Goal: Find contact information: Find contact information

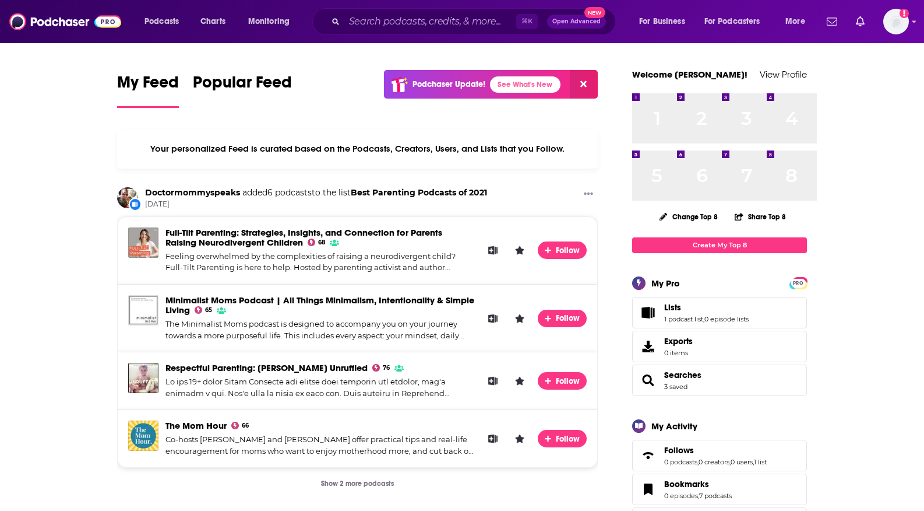
click at [339, 24] on icon "Search podcasts, credits, & more..." at bounding box center [335, 21] width 6 height 6
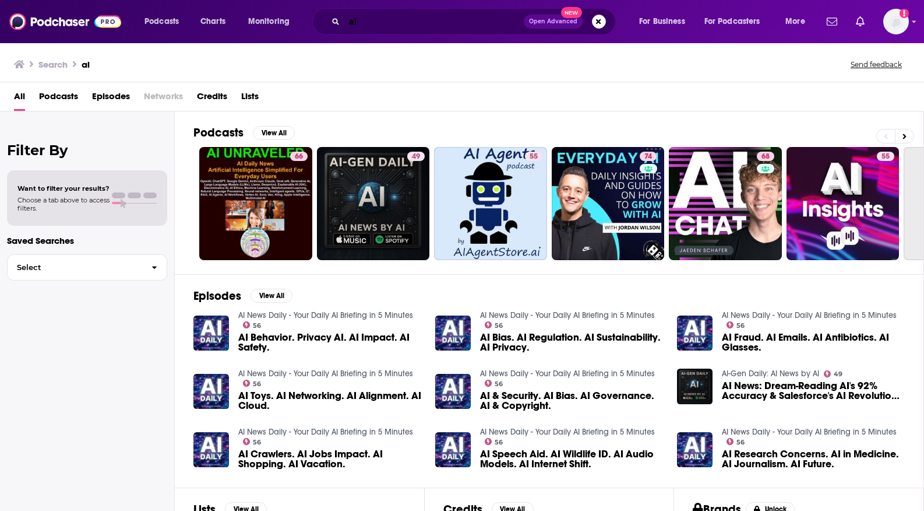
click at [409, 22] on input "ai" at bounding box center [434, 21] width 180 height 19
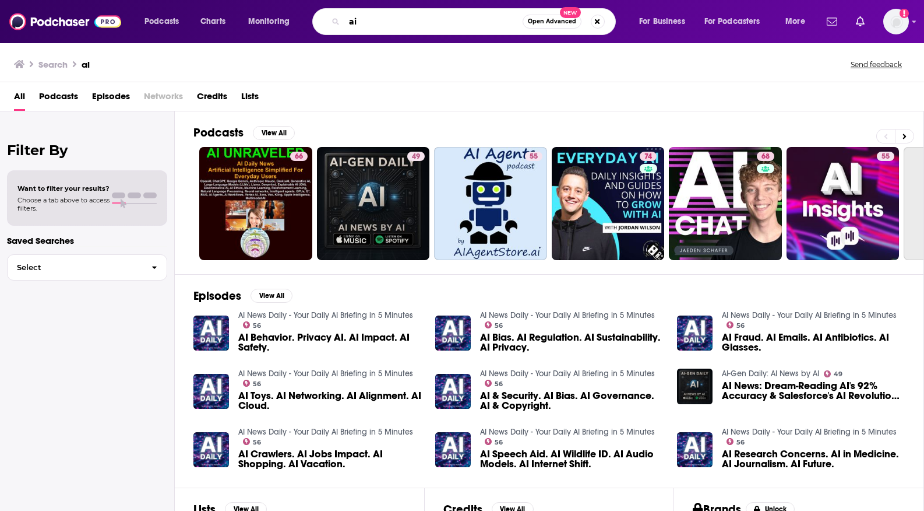
click at [410, 22] on input "ai" at bounding box center [433, 21] width 178 height 19
type input "beauty"
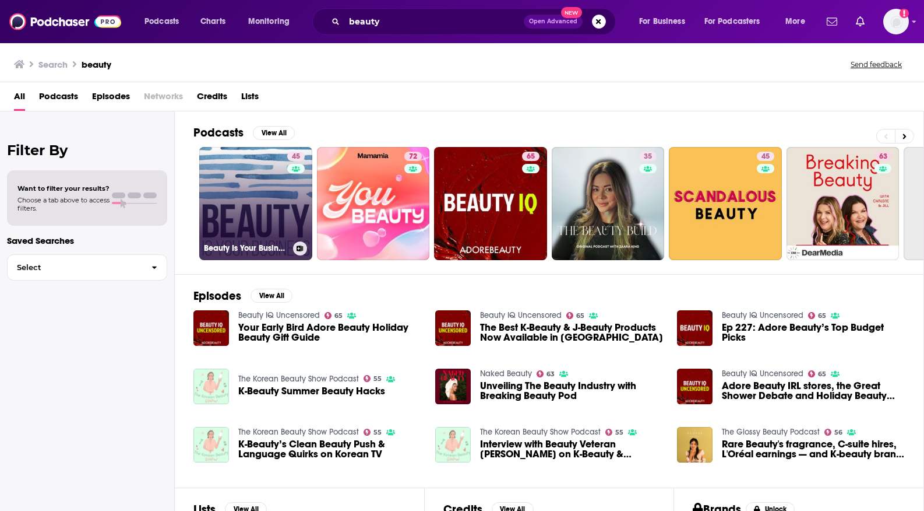
click at [312, 249] on link "45 Beauty Is Your Business - beautytech and beauty innovation" at bounding box center [255, 203] width 113 height 113
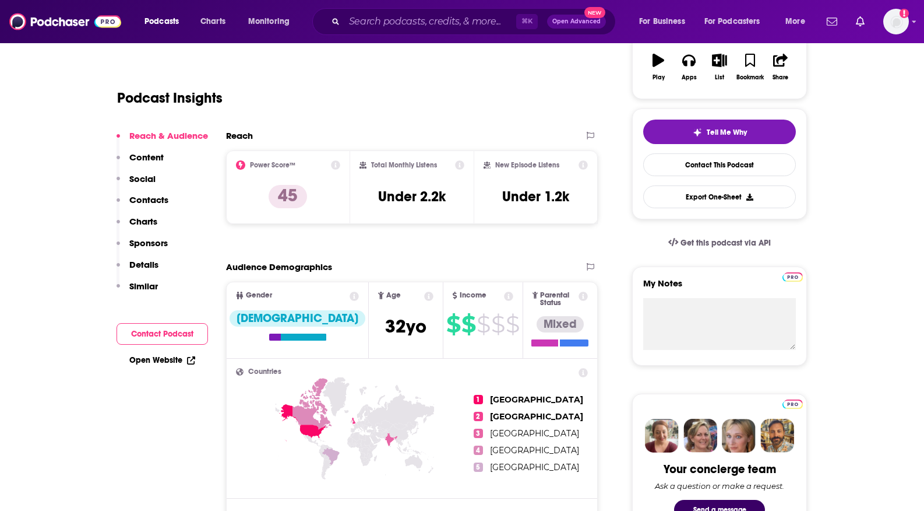
scroll to position [62, 0]
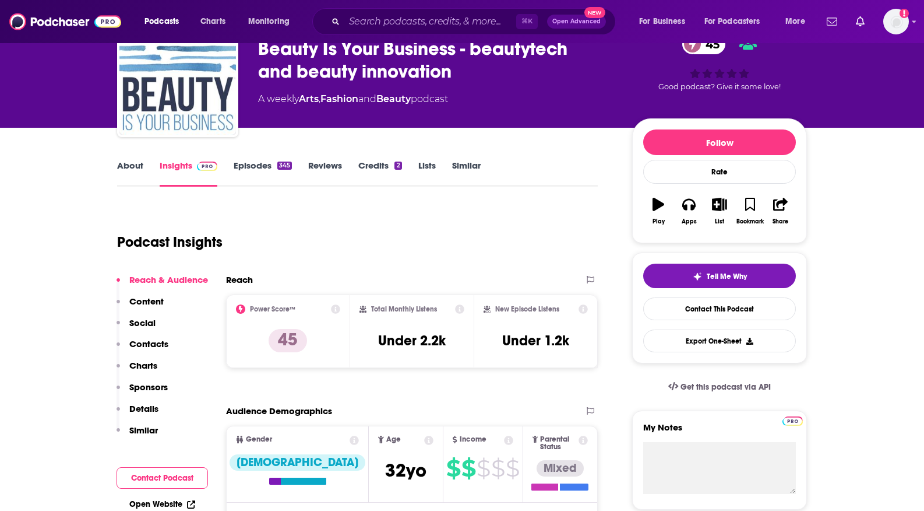
click at [234, 186] on link "Episodes 345" at bounding box center [263, 173] width 58 height 27
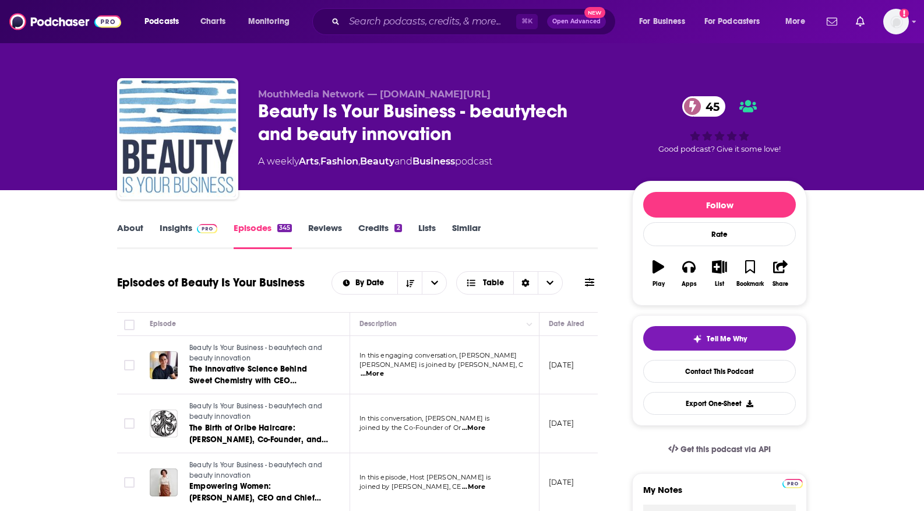
click at [160, 249] on link "Insights" at bounding box center [189, 235] width 58 height 27
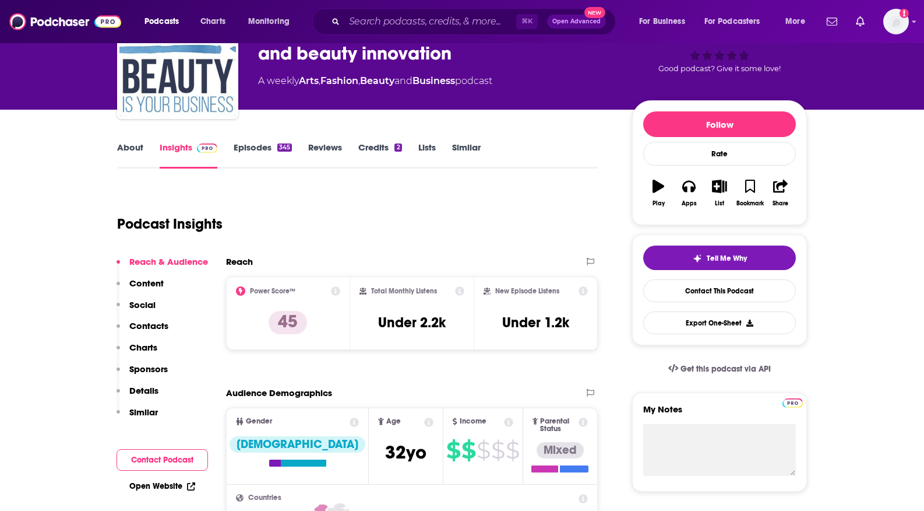
scroll to position [82, 0]
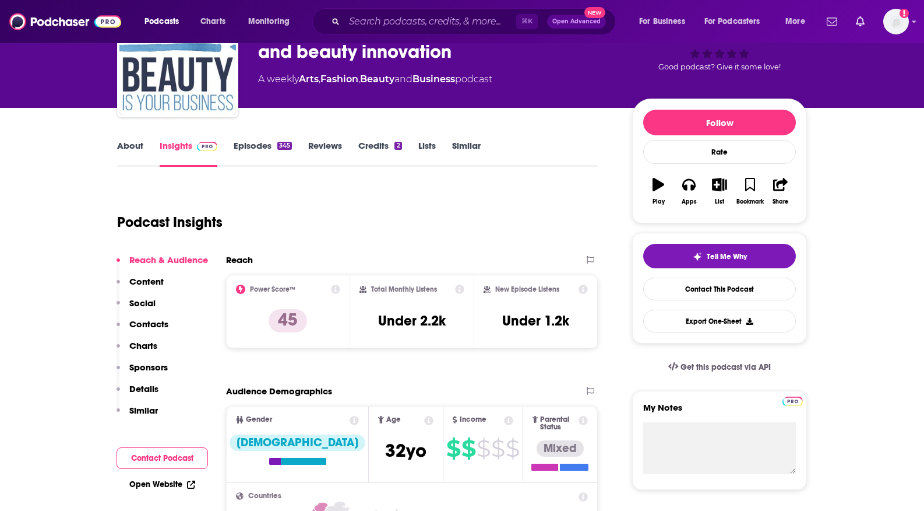
click at [117, 167] on link "About" at bounding box center [130, 153] width 26 height 27
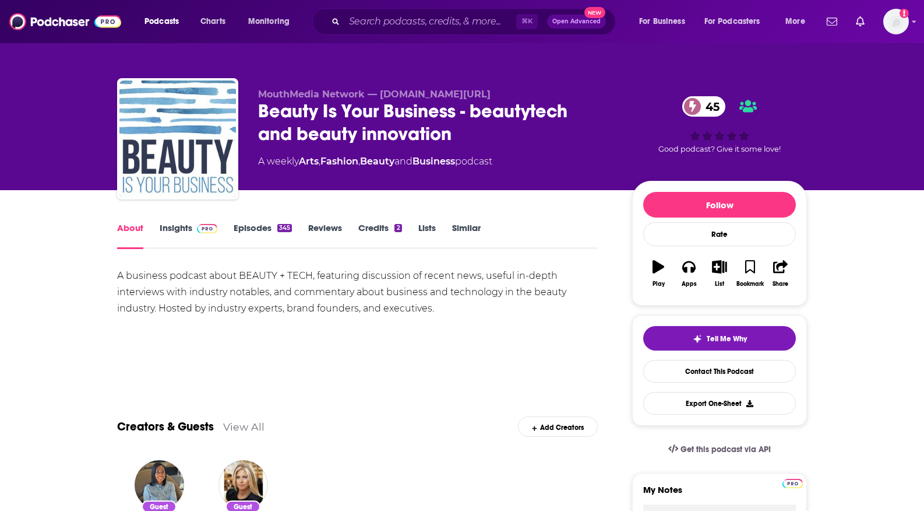
scroll to position [1, 0]
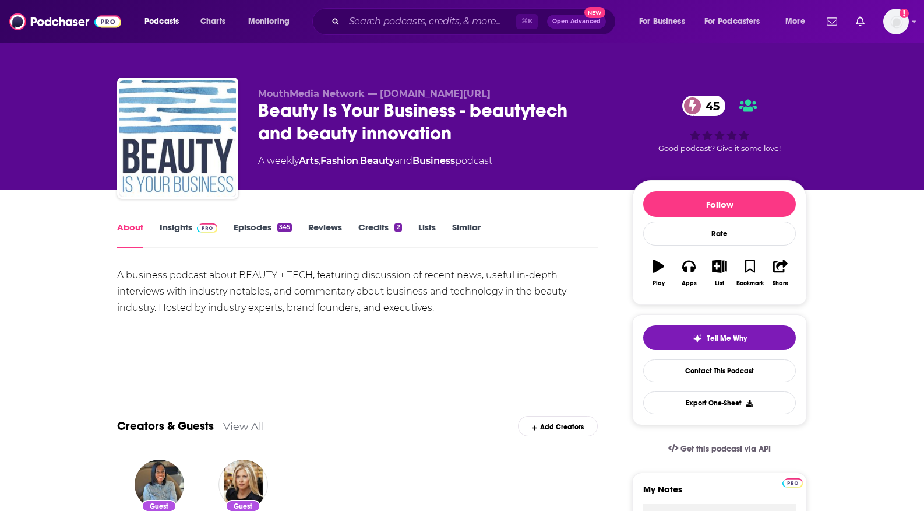
click at [197, 233] on img at bounding box center [207, 227] width 20 height 9
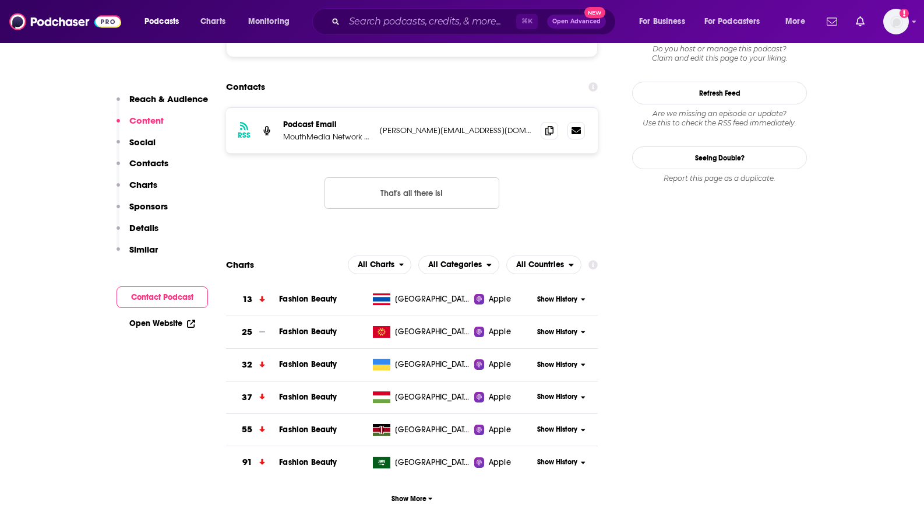
scroll to position [1070, 0]
click at [581, 133] on icon at bounding box center [576, 129] width 9 height 7
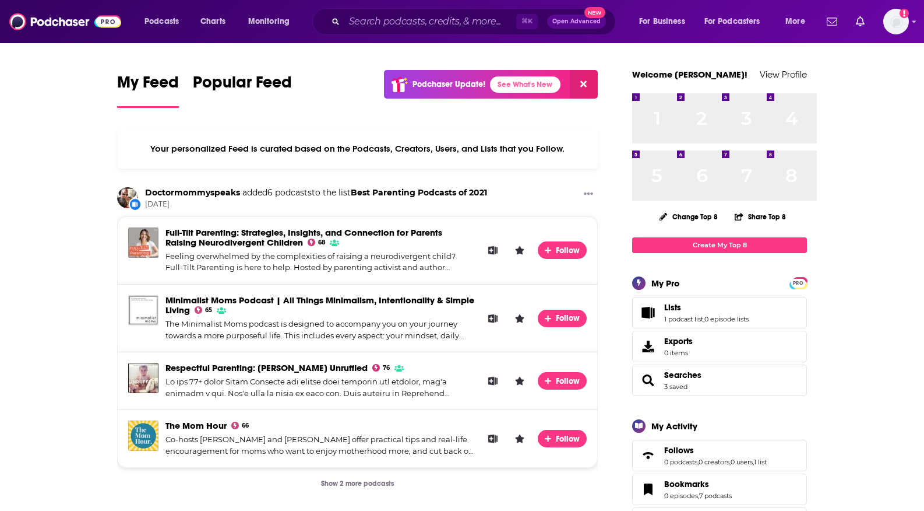
click at [396, 24] on div "⌘ K Open Advanced New" at bounding box center [464, 21] width 304 height 27
click at [407, 24] on input "Search podcasts, credits, & more..." at bounding box center [430, 21] width 172 height 19
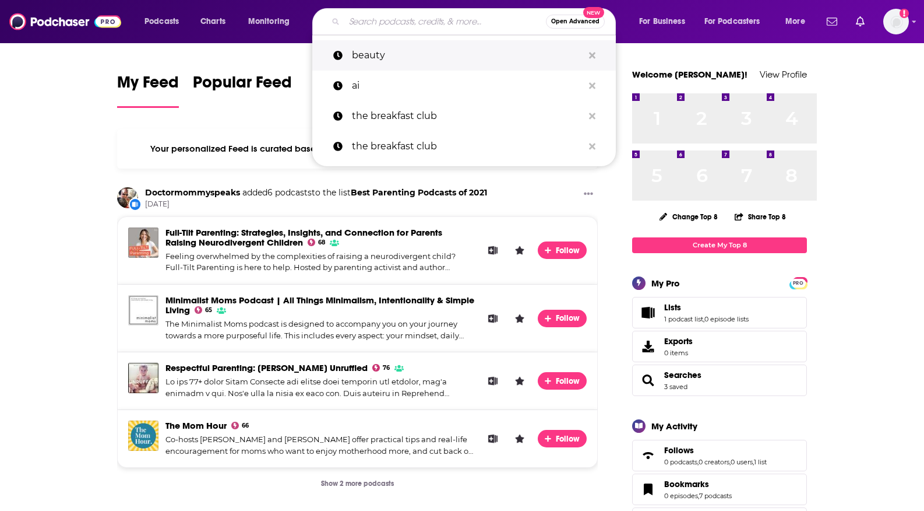
click at [424, 61] on p "beauty" at bounding box center [467, 55] width 231 height 30
type input "beauty"
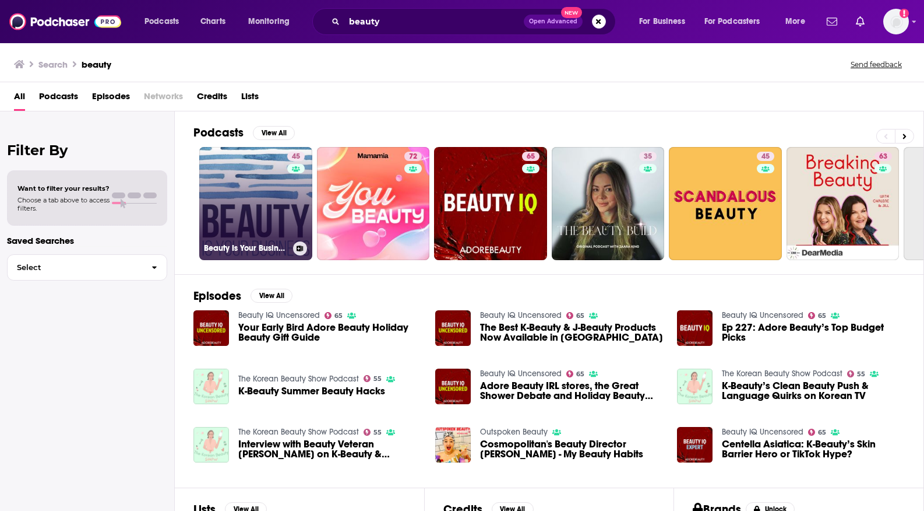
click at [312, 230] on link "45 Beauty Is Your Business - beautytech and beauty innovation" at bounding box center [255, 203] width 113 height 113
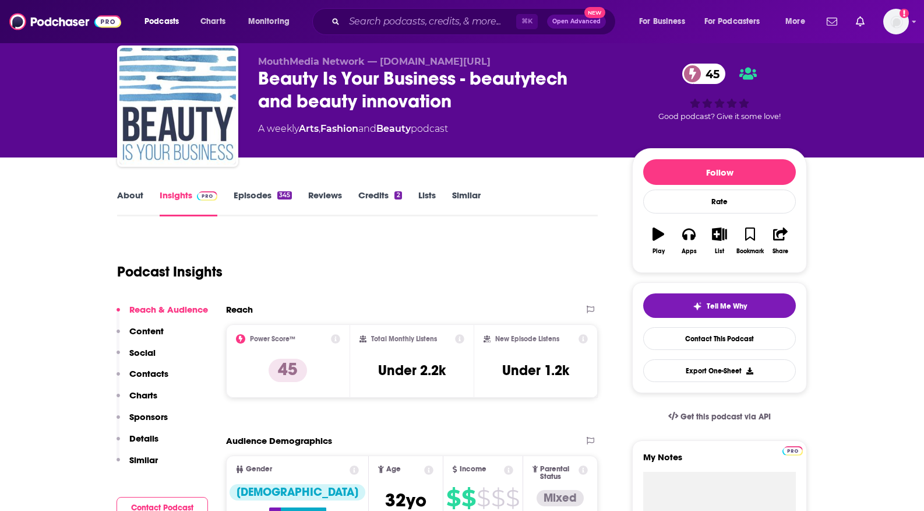
scroll to position [36, 0]
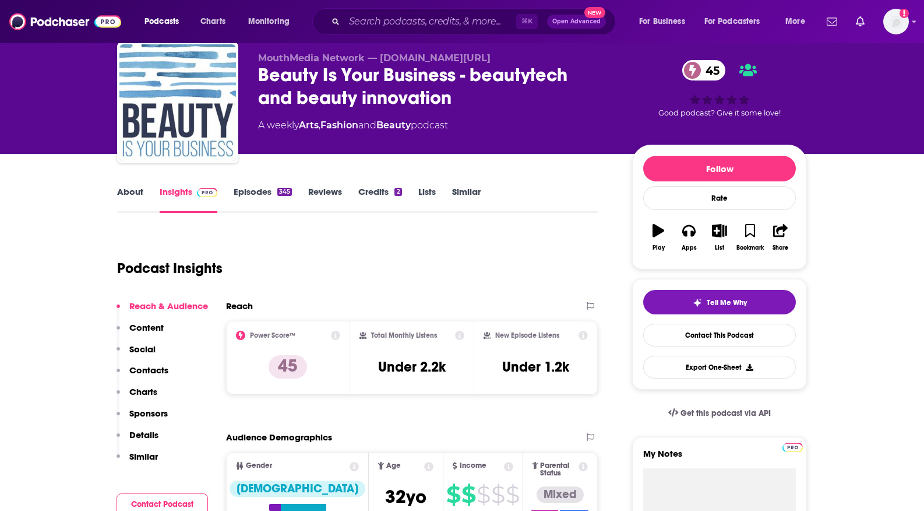
click at [358, 213] on link "Credits 2" at bounding box center [379, 199] width 43 height 27
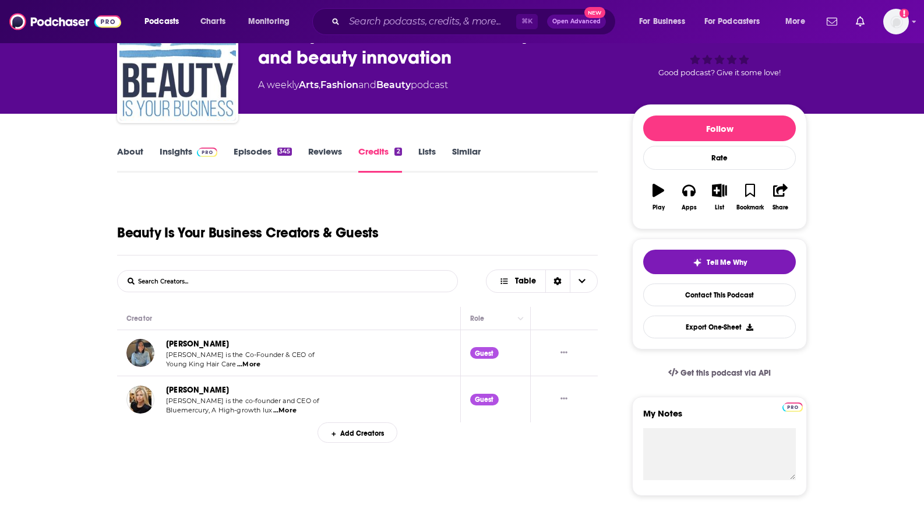
scroll to position [56, 0]
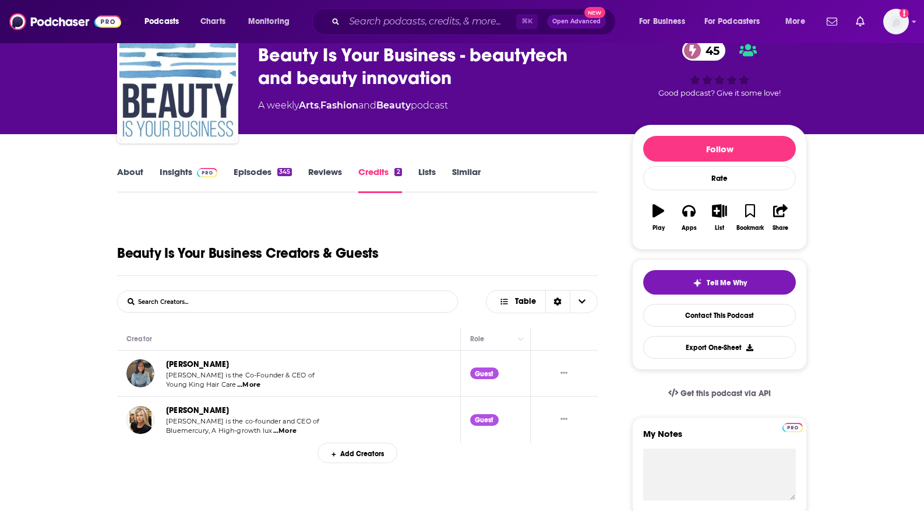
click at [277, 176] on div "345" at bounding box center [284, 172] width 15 height 8
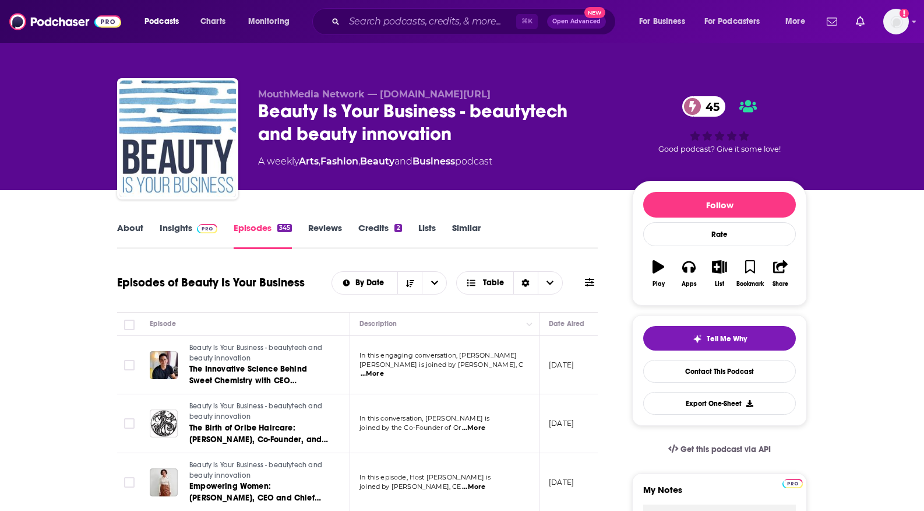
click at [197, 233] on span at bounding box center [207, 227] width 20 height 11
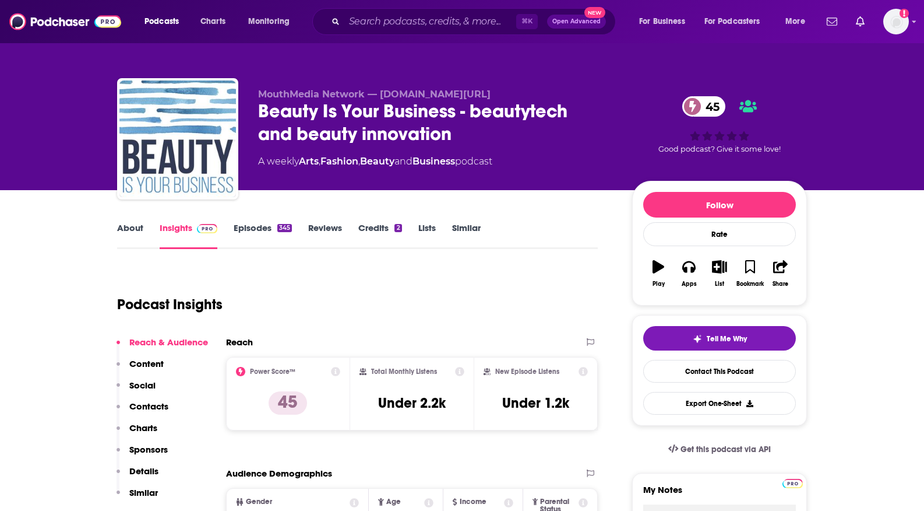
drag, startPoint x: 202, startPoint y: 123, endPoint x: 533, endPoint y: 188, distance: 336.7
click at [533, 188] on div "MouthMedia Network — [DOMAIN_NAME][URL] Beauty Is Your Business - beautytech an…" at bounding box center [462, 141] width 690 height 126
copy div "Beauty Is Your Business - beautytech and beauty innovation 45 A weekly Arts , F…"
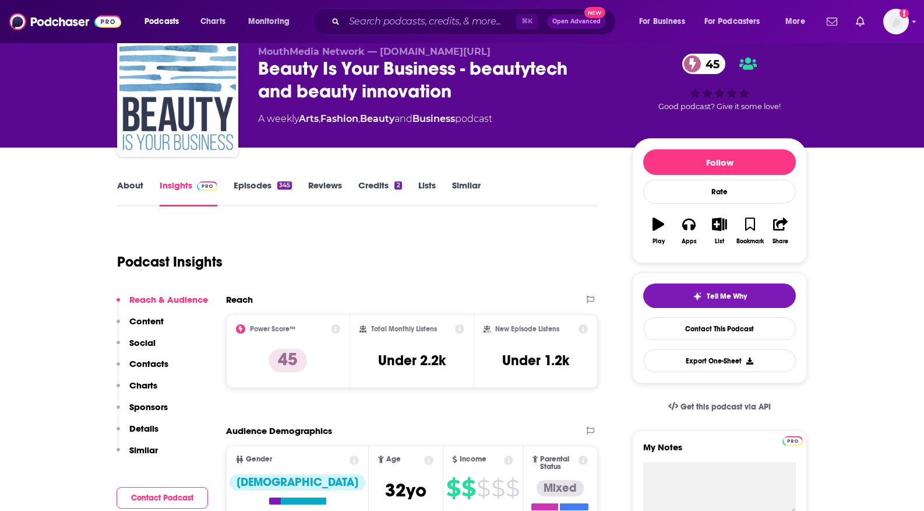
scroll to position [44, 0]
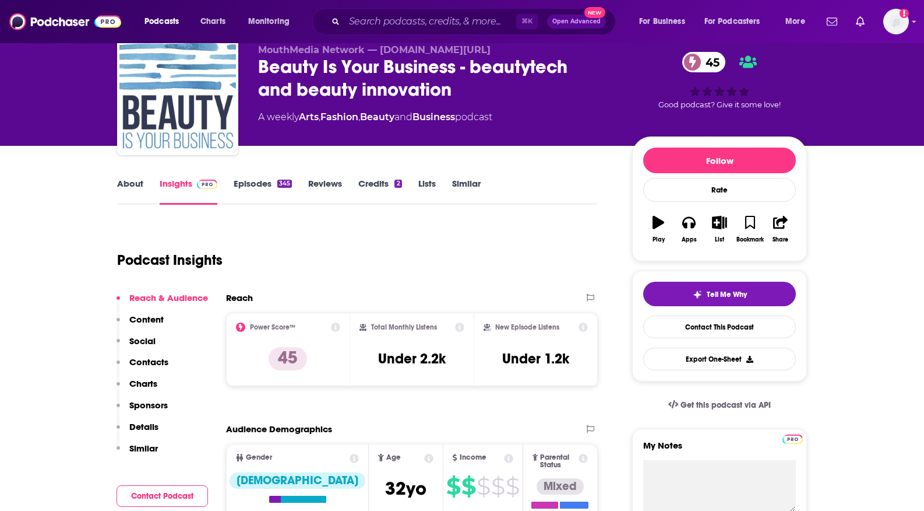
click at [197, 189] on img at bounding box center [207, 184] width 20 height 9
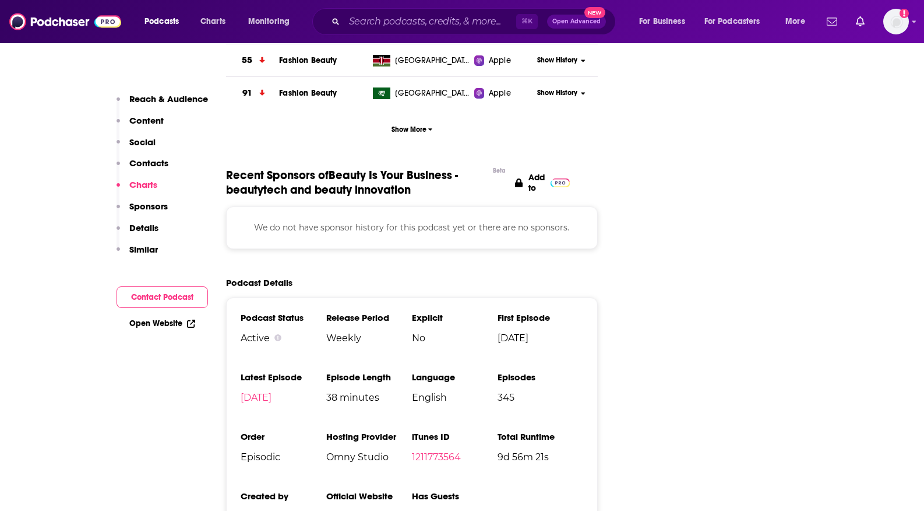
scroll to position [1439, 0]
click at [407, 133] on span "Show More" at bounding box center [412, 129] width 41 height 8
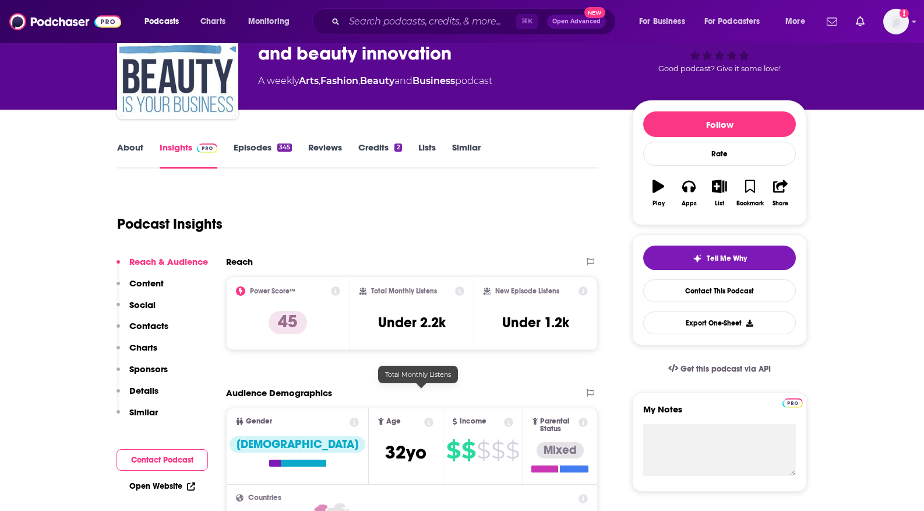
scroll to position [72, 0]
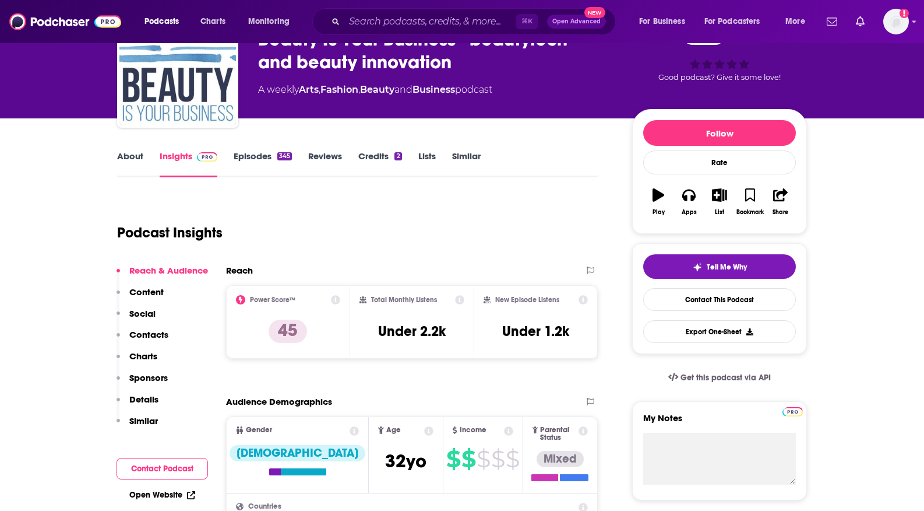
click at [117, 177] on link "About" at bounding box center [130, 163] width 26 height 27
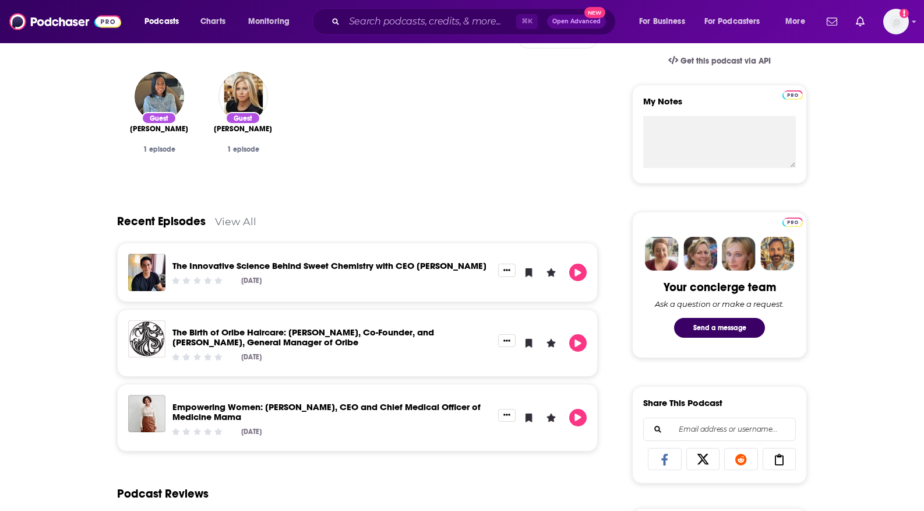
scroll to position [350, 0]
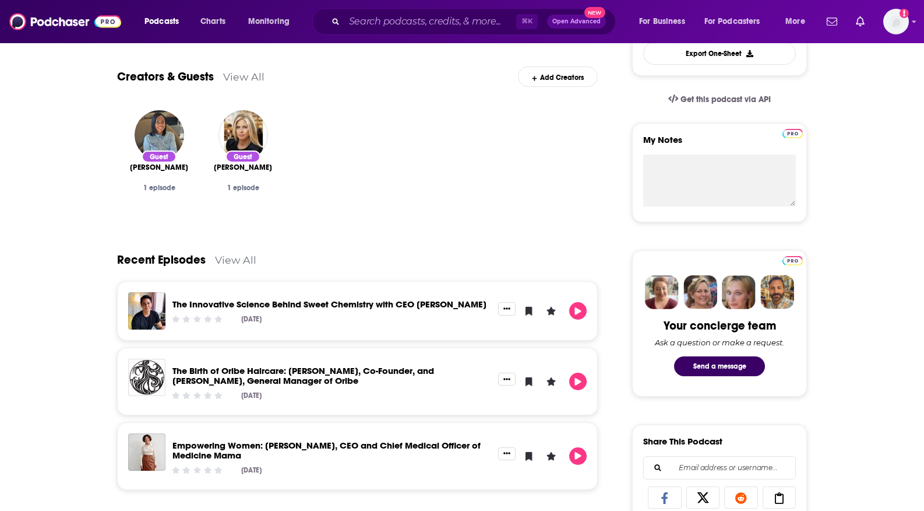
click at [215, 266] on link "View All" at bounding box center [235, 260] width 41 height 12
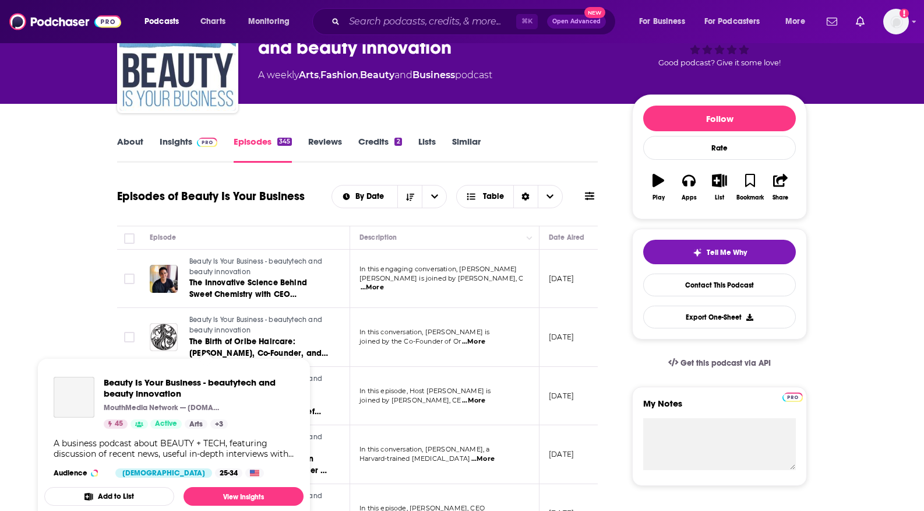
scroll to position [111, 0]
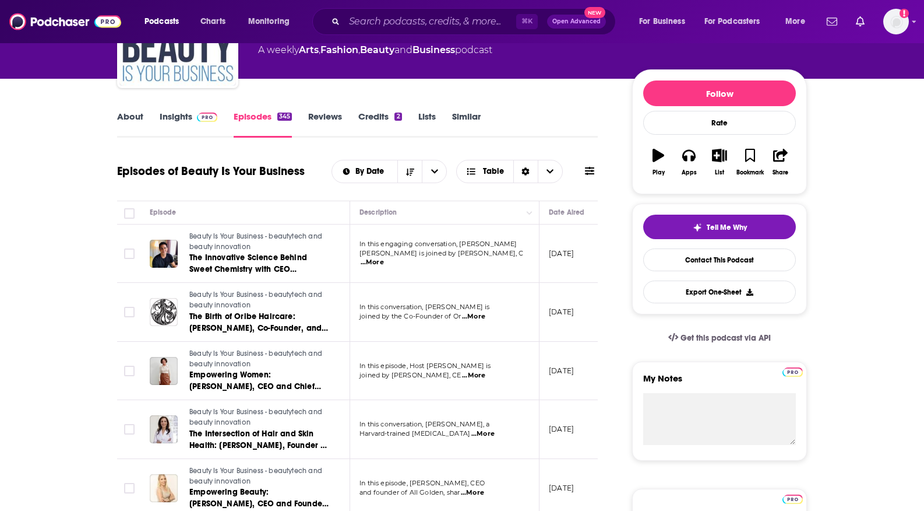
click at [312, 186] on div "Episodes of Beauty Is Your Business By Date Table" at bounding box center [357, 171] width 481 height 30
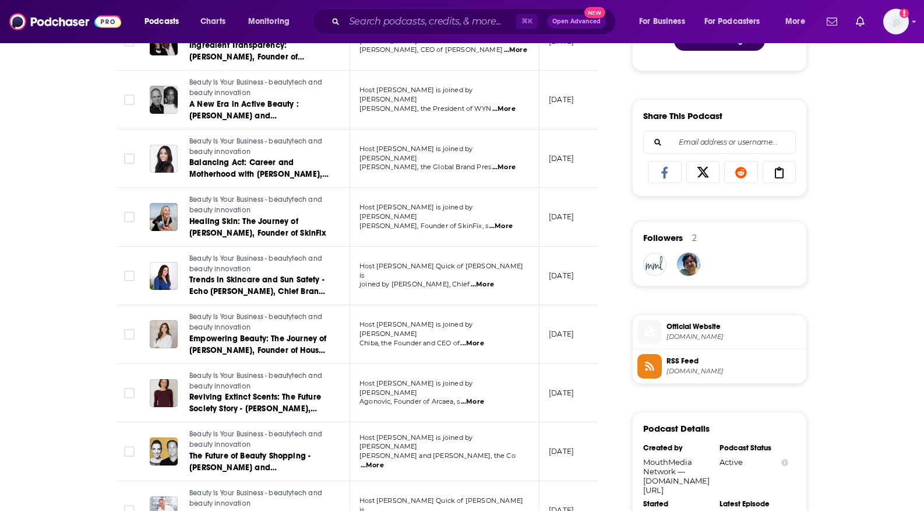
scroll to position [0, 0]
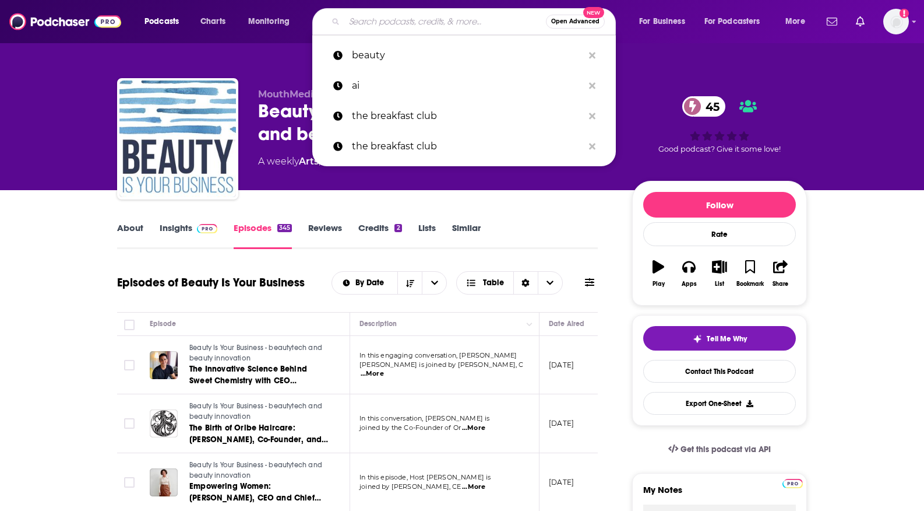
click at [410, 22] on input "Search podcasts, credits, & more..." at bounding box center [445, 21] width 202 height 19
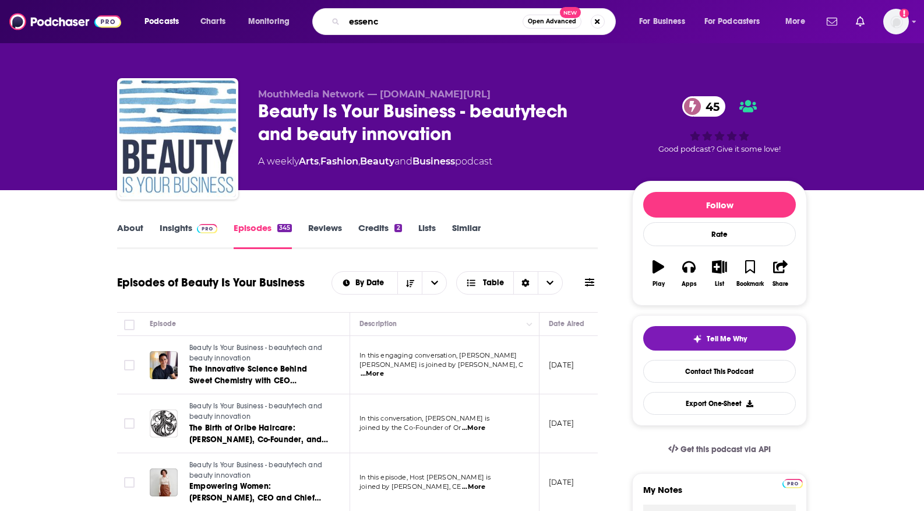
type input "essence"
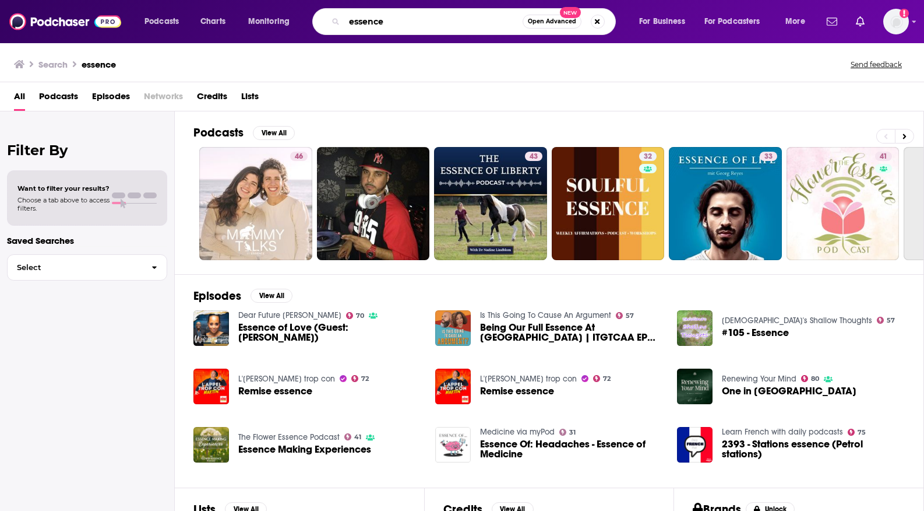
click at [412, 29] on input "essence" at bounding box center [433, 21] width 178 height 19
click at [412, 28] on input "essence" at bounding box center [433, 21] width 178 height 19
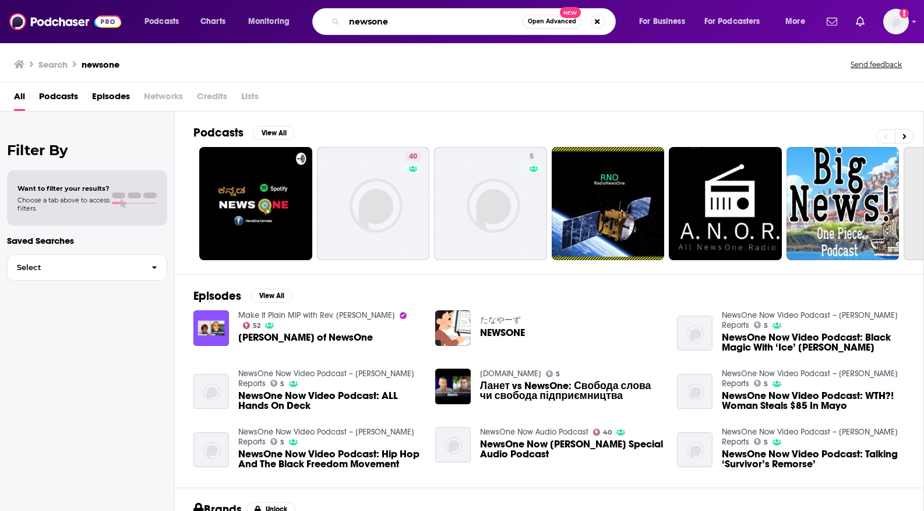
click at [416, 29] on input "newsone" at bounding box center [433, 21] width 178 height 19
paste input "Fat Mascara"
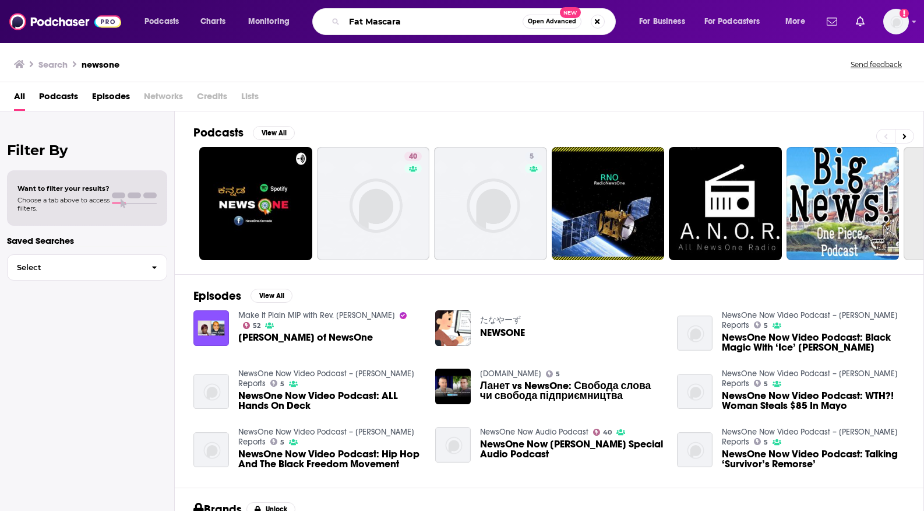
scroll to position [0, 34]
type input "Fat Mascara"
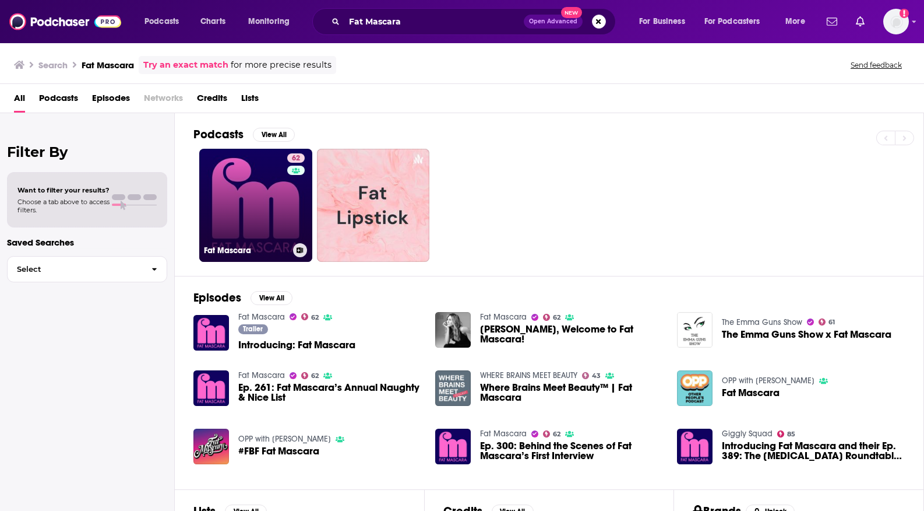
click at [288, 262] on link "62 Fat Mascara" at bounding box center [255, 205] width 113 height 113
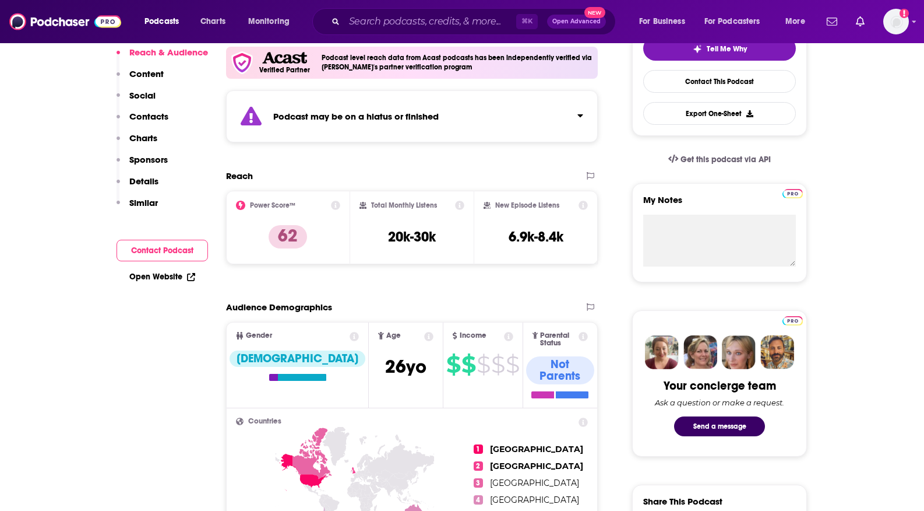
scroll to position [45, 0]
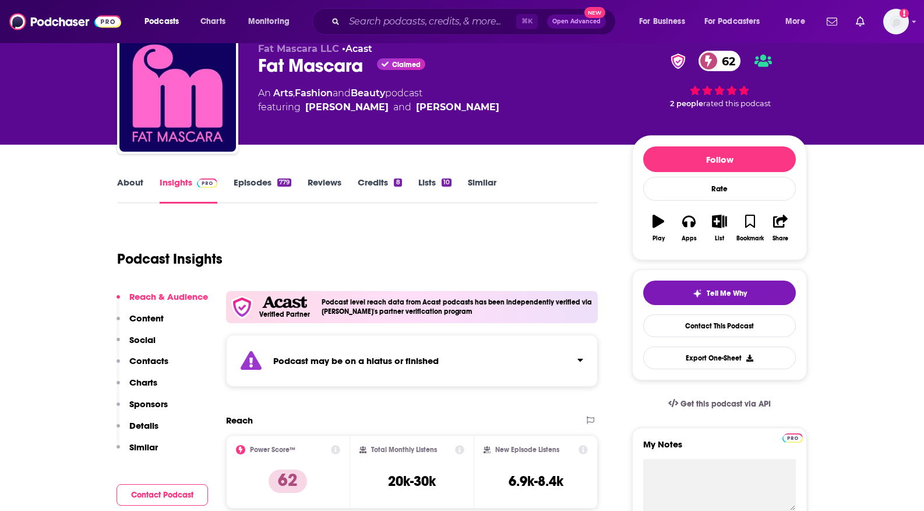
click at [234, 203] on link "Episodes 779" at bounding box center [263, 190] width 58 height 27
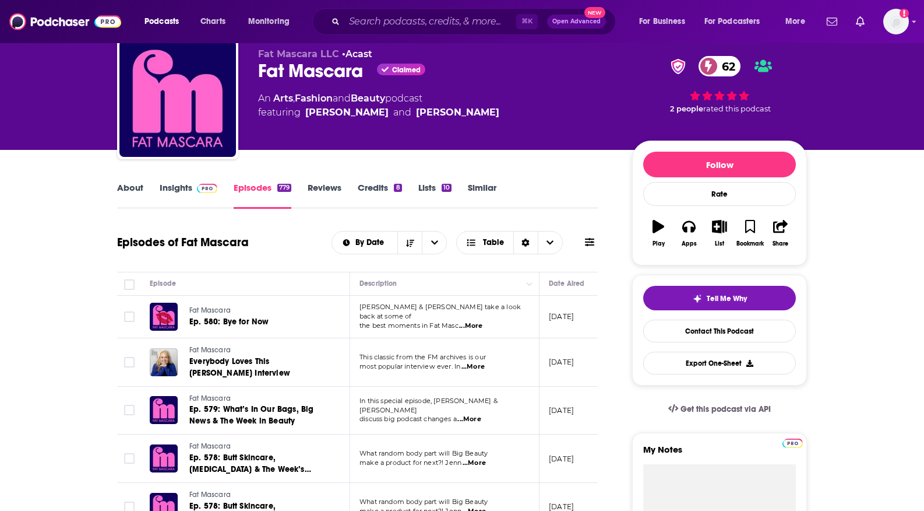
scroll to position [41, 0]
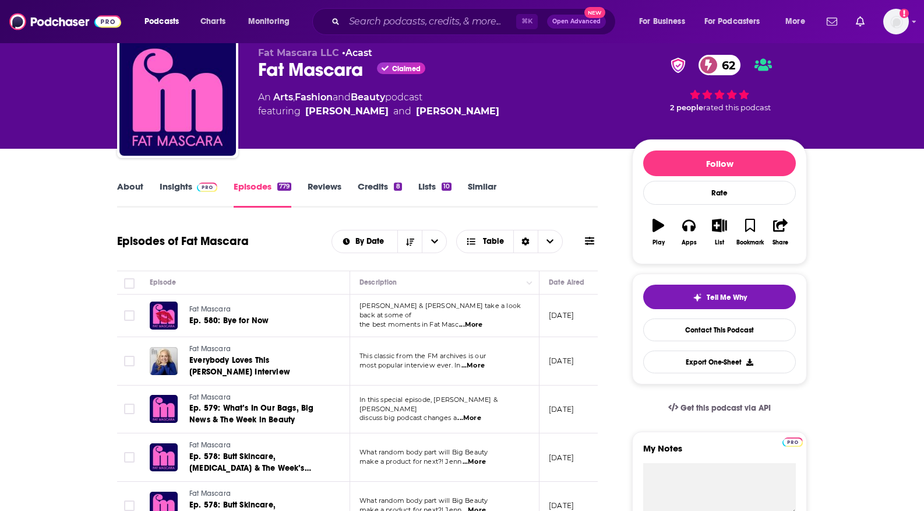
click at [459, 329] on span "...More" at bounding box center [470, 324] width 23 height 9
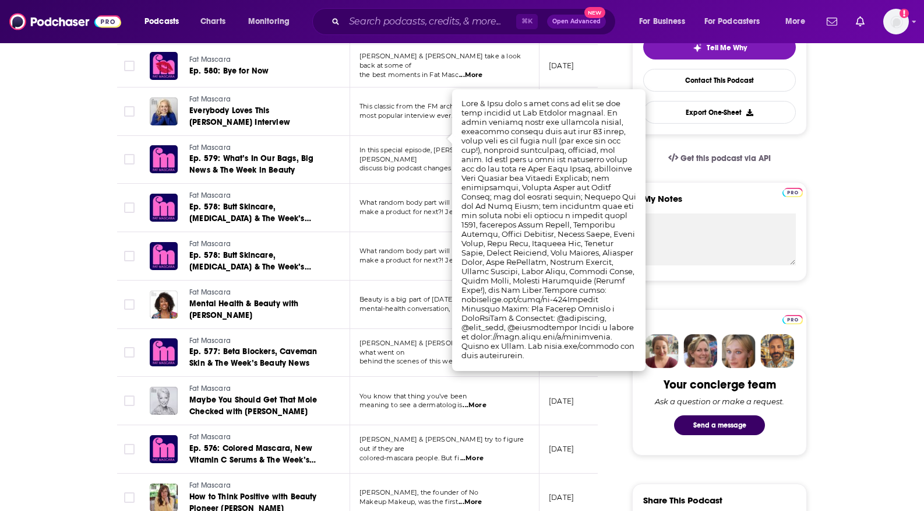
scroll to position [296, 0]
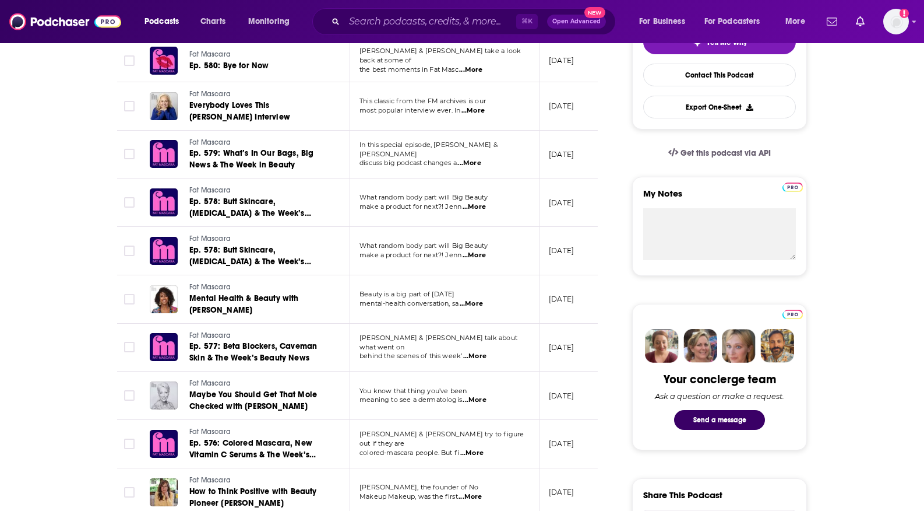
click at [350, 82] on td "[PERSON_NAME] & [PERSON_NAME] take a look back at some of the best moments in F…" at bounding box center [444, 61] width 189 height 43
click at [401, 29] on div "⌘ K Open Advanced New" at bounding box center [464, 21] width 304 height 27
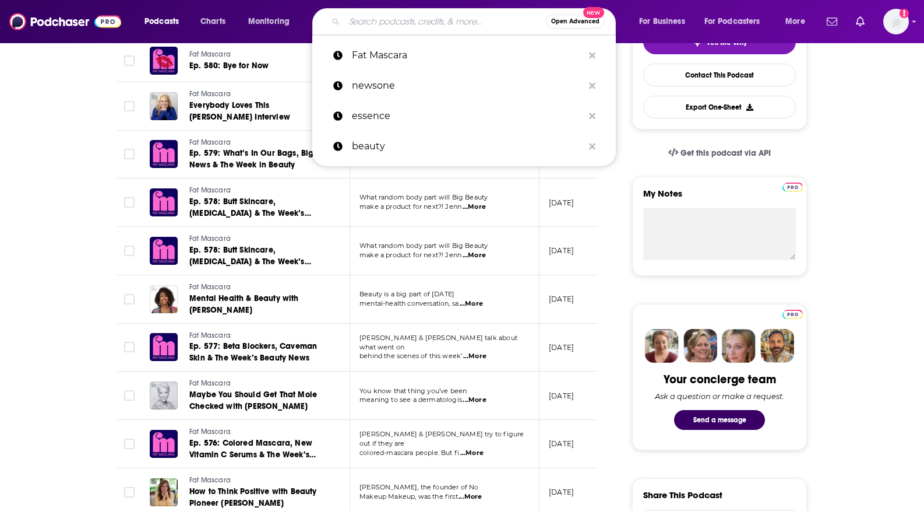
click at [410, 23] on input "Search podcasts, credits, & more..." at bounding box center [445, 21] width 202 height 19
paste input "Listen To Black Women"
type input "Listen To Black Women"
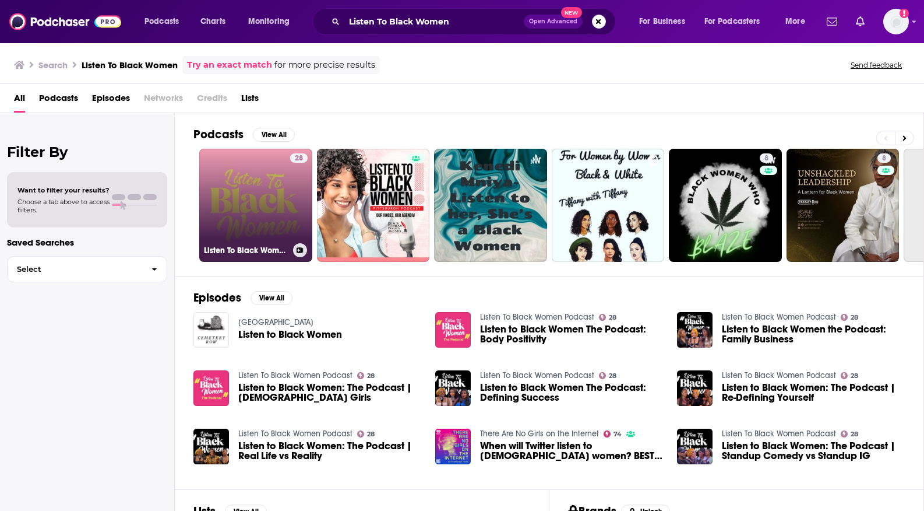
click at [295, 237] on link "28 Listen To Black Women Podcast" at bounding box center [255, 205] width 113 height 113
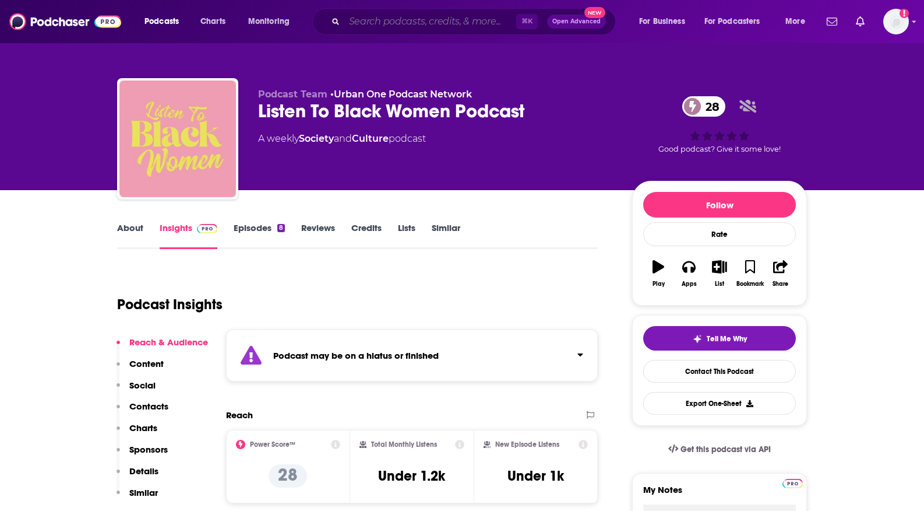
click at [406, 26] on input "Search podcasts, credits, & more..." at bounding box center [430, 21] width 172 height 19
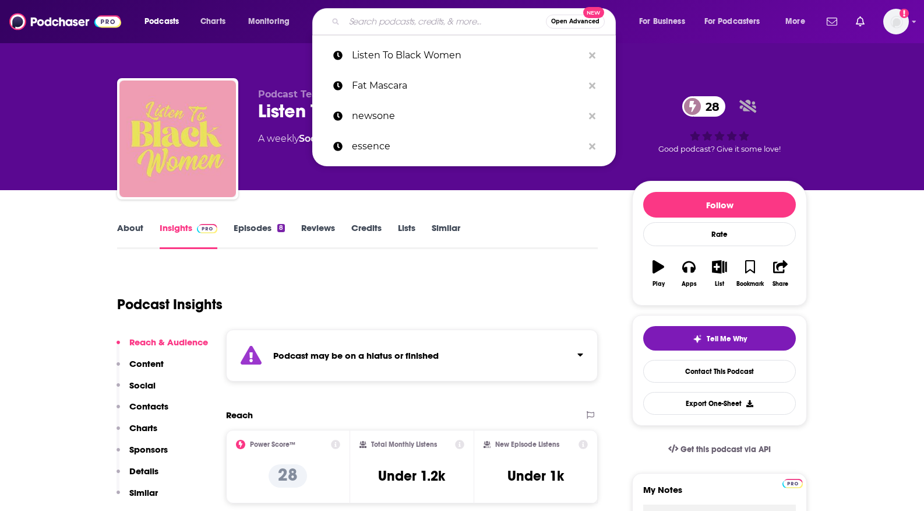
paste input "Get Up! Mornings With [PERSON_NAME]"
type input "Get Up! Mornings With [PERSON_NAME]"
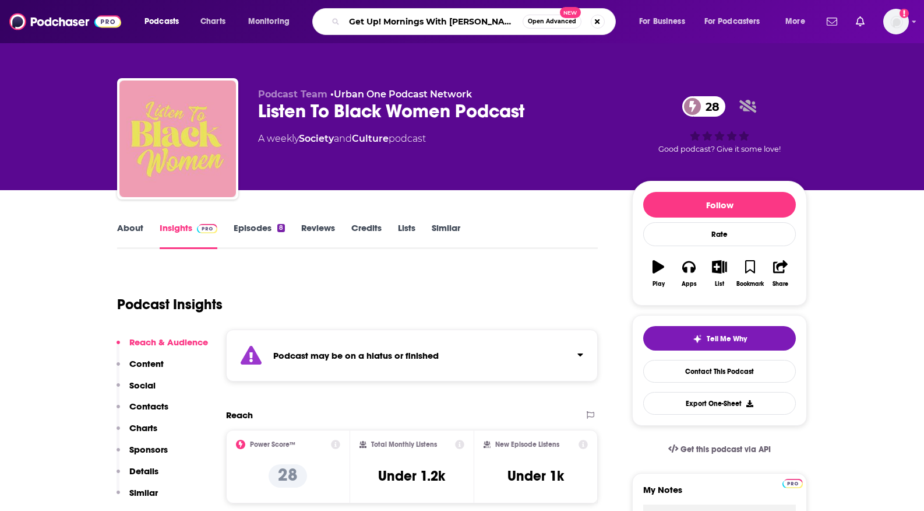
scroll to position [0, 175]
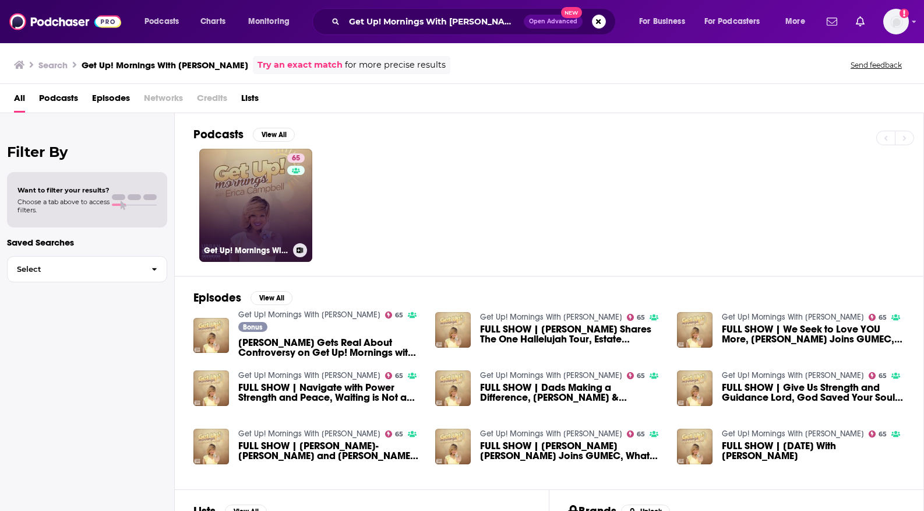
click at [293, 256] on link "65 Get Up! Mornings With [PERSON_NAME]" at bounding box center [255, 205] width 113 height 113
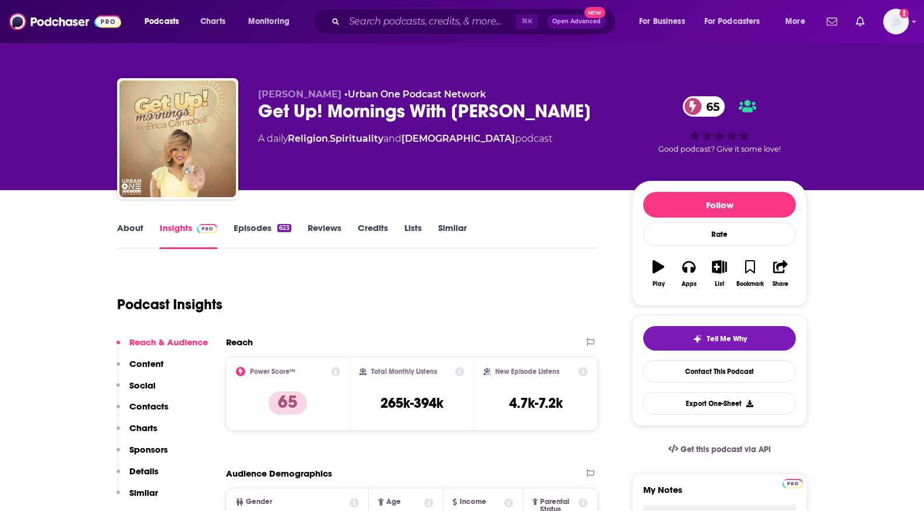
click at [234, 249] on link "Episodes 623" at bounding box center [263, 235] width 58 height 27
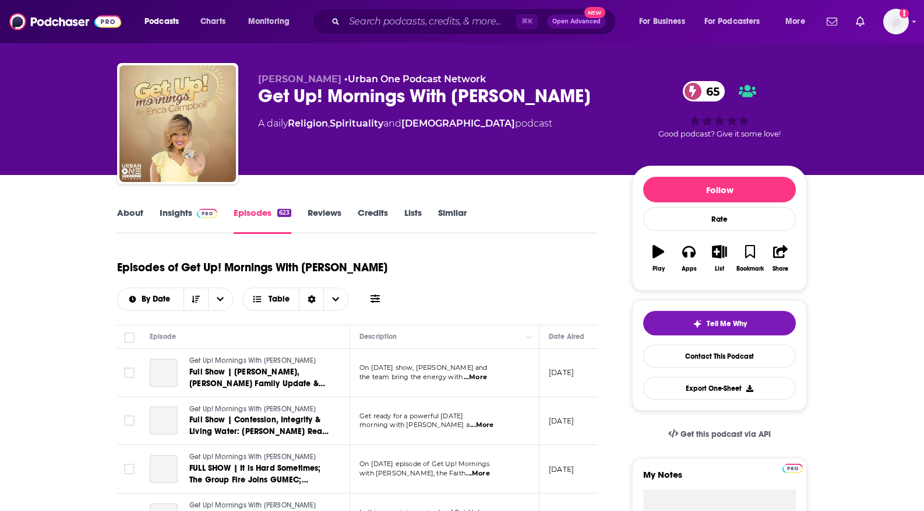
scroll to position [67, 0]
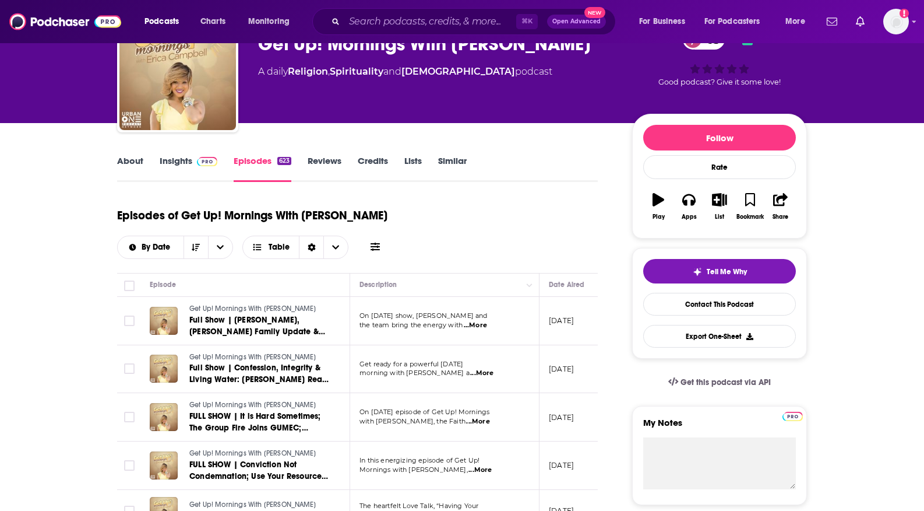
click at [160, 182] on link "Insights" at bounding box center [189, 168] width 58 height 27
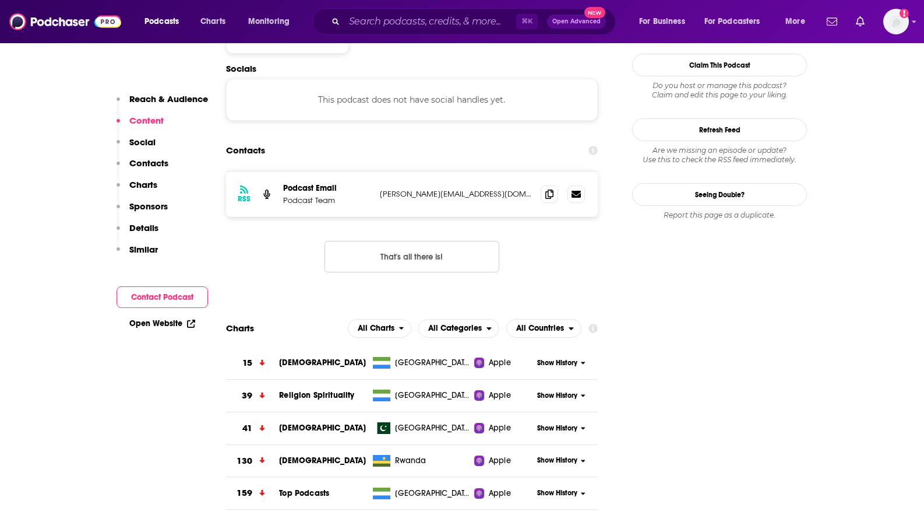
scroll to position [1033, 0]
click at [581, 196] on icon at bounding box center [576, 192] width 9 height 7
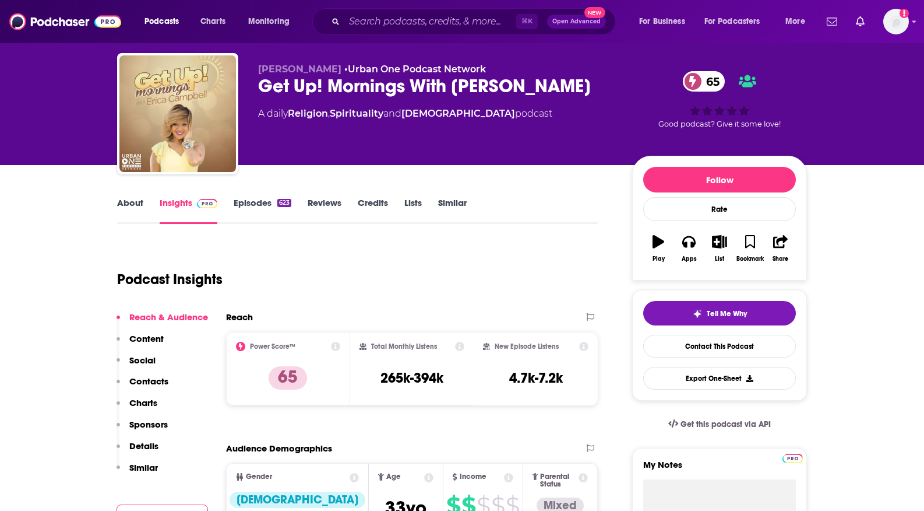
scroll to position [30, 0]
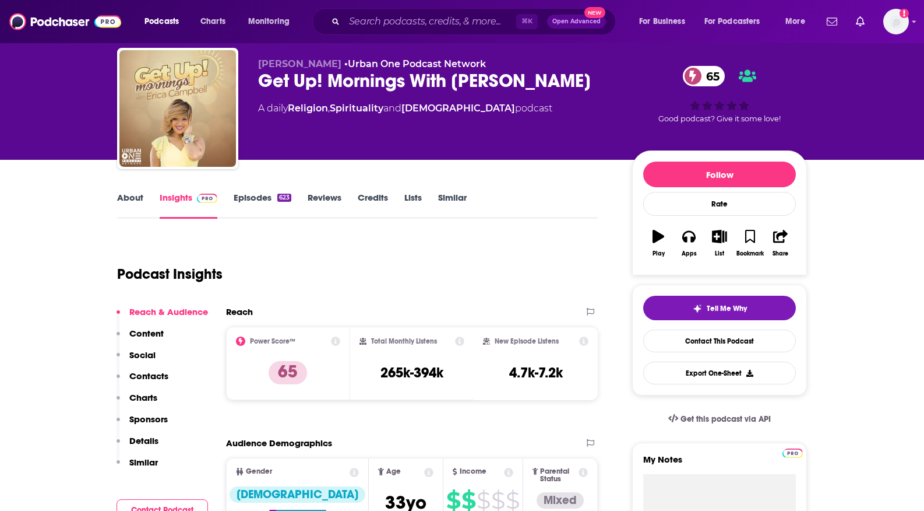
click at [160, 219] on link "Insights" at bounding box center [189, 205] width 58 height 27
click at [117, 219] on div "About Insights Episodes 623 Reviews Credits Lists Similar" at bounding box center [357, 204] width 481 height 29
click at [117, 219] on link "About" at bounding box center [130, 205] width 26 height 27
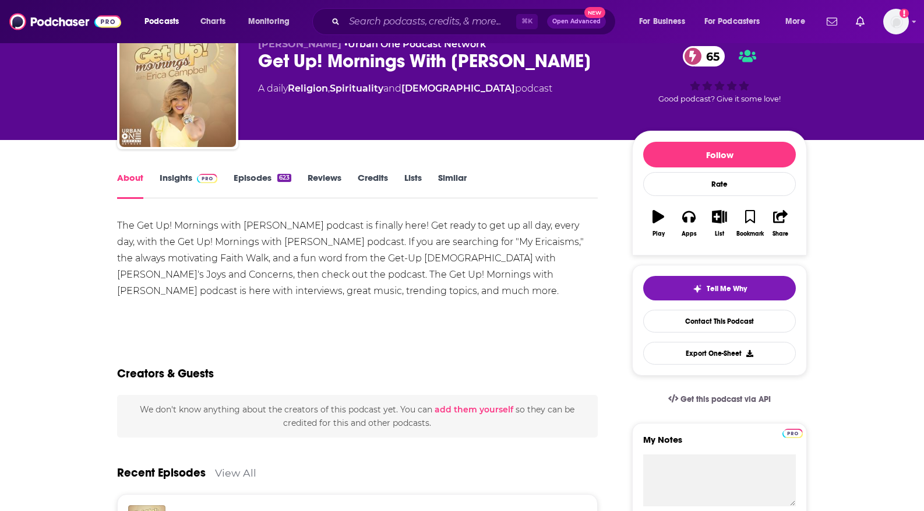
scroll to position [52, 0]
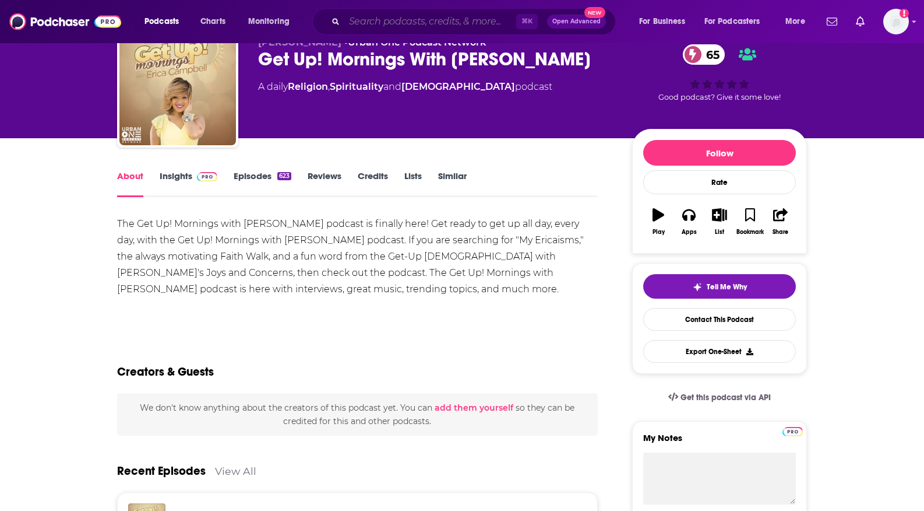
click at [427, 28] on input "Search podcasts, credits, & more..." at bounding box center [430, 21] width 172 height 19
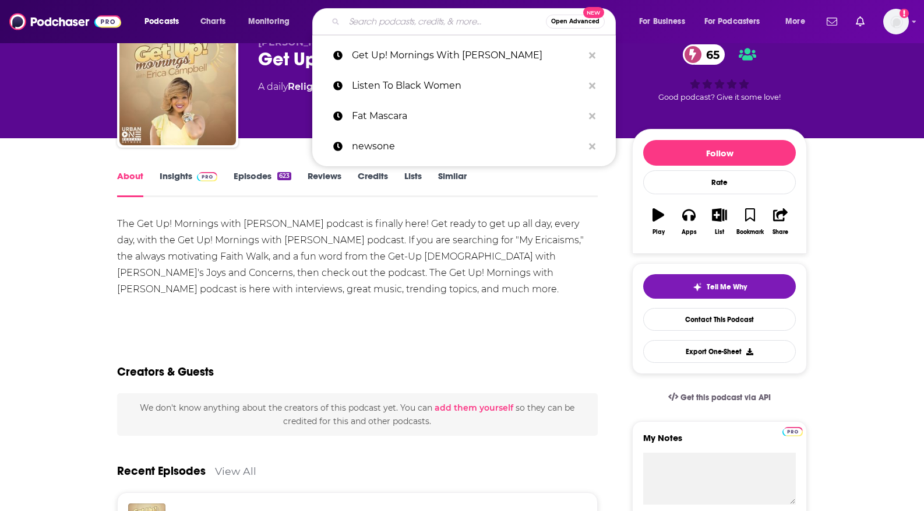
paste input "[PERSON_NAME] Morning Show Podcast"
type input "[PERSON_NAME] Morning Show Podcast"
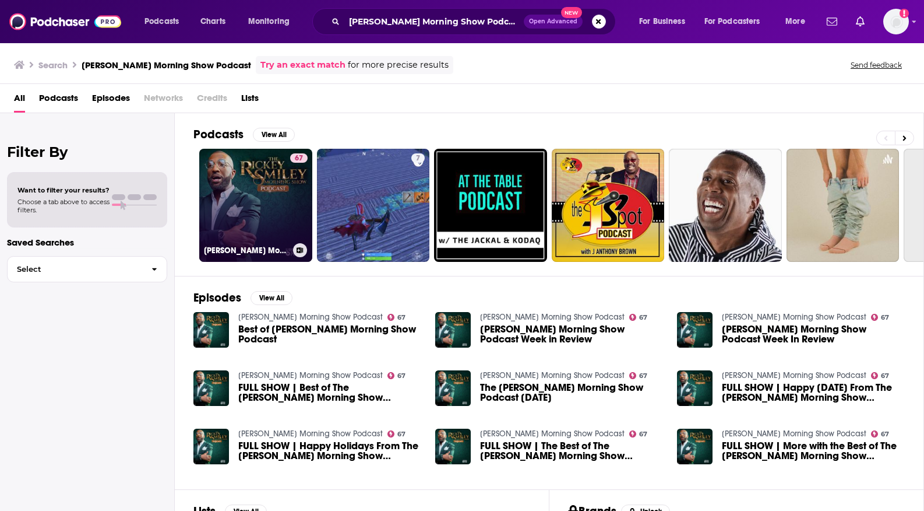
click at [308, 231] on link "67 Rickey Smiley Morning Show Podcast" at bounding box center [255, 205] width 113 height 113
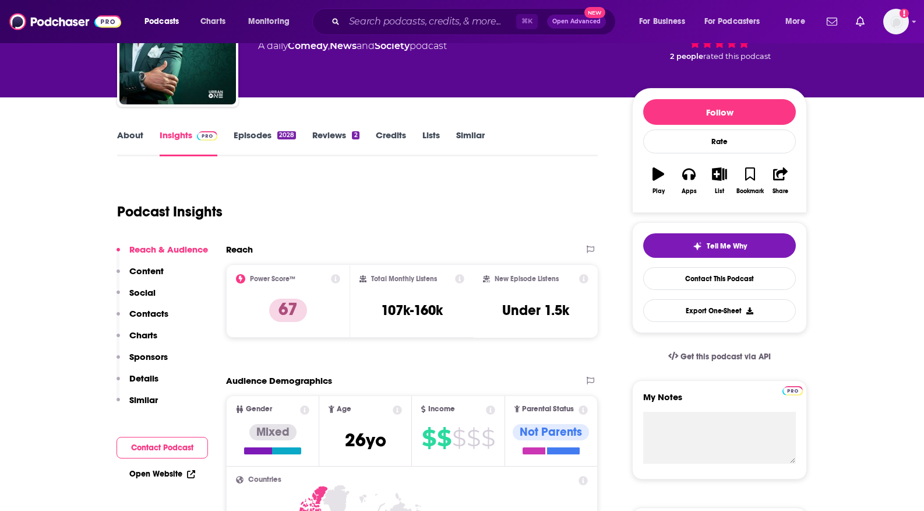
scroll to position [116, 0]
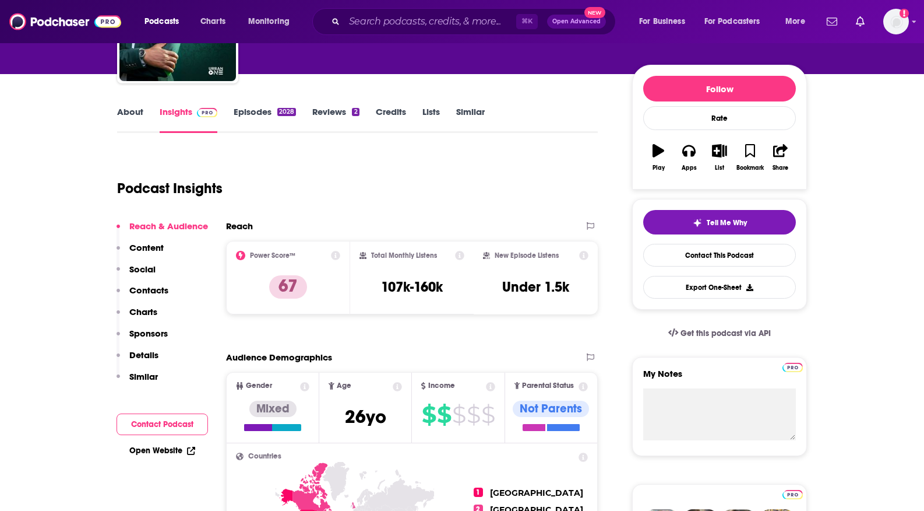
click at [197, 117] on img at bounding box center [207, 112] width 20 height 9
click at [192, 117] on span at bounding box center [204, 111] width 25 height 11
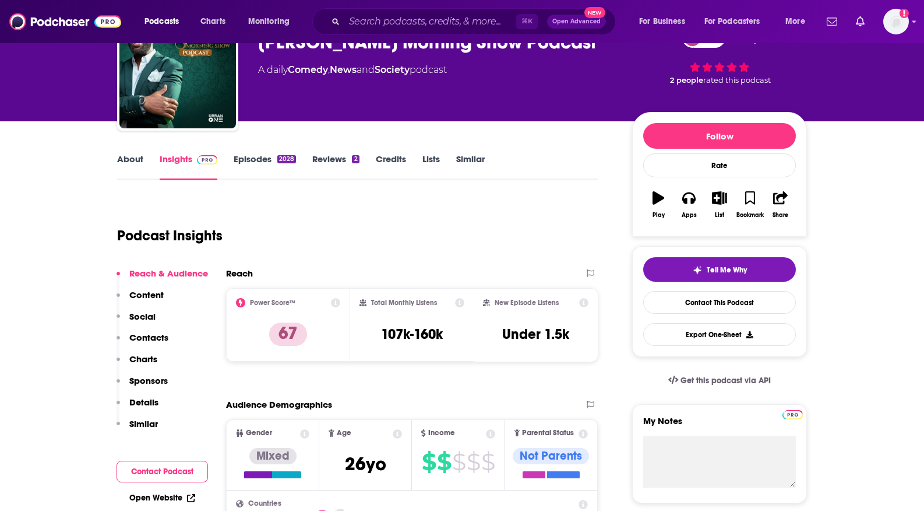
scroll to position [7, 0]
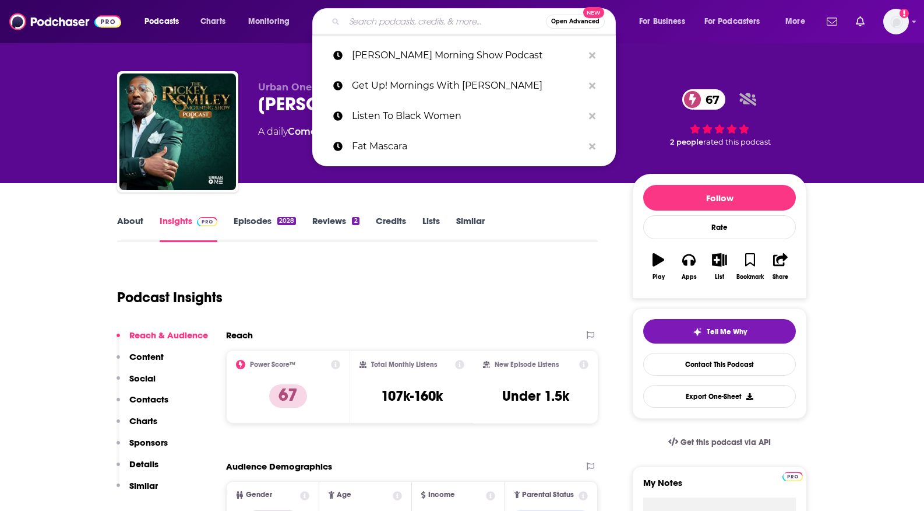
click at [407, 23] on input "Search podcasts, credits, & more..." at bounding box center [445, 21] width 202 height 19
paste input "Brutally Honest with Torrei Hart"
type input "Brutally Honest with Torrei Hart"
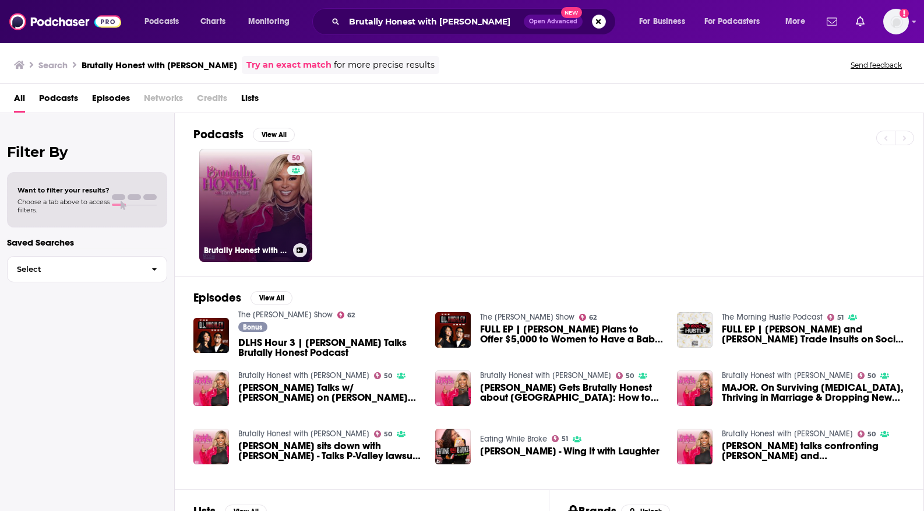
click at [295, 246] on link "50 Brutally Honest with Torrei Hart" at bounding box center [255, 205] width 113 height 113
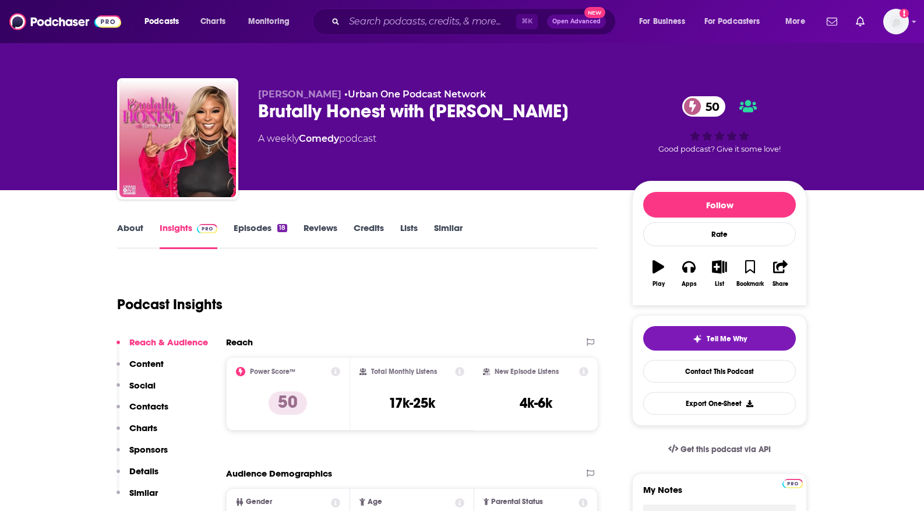
click at [197, 233] on img at bounding box center [207, 228] width 20 height 9
click at [234, 249] on link "Episodes 18" at bounding box center [261, 235] width 54 height 27
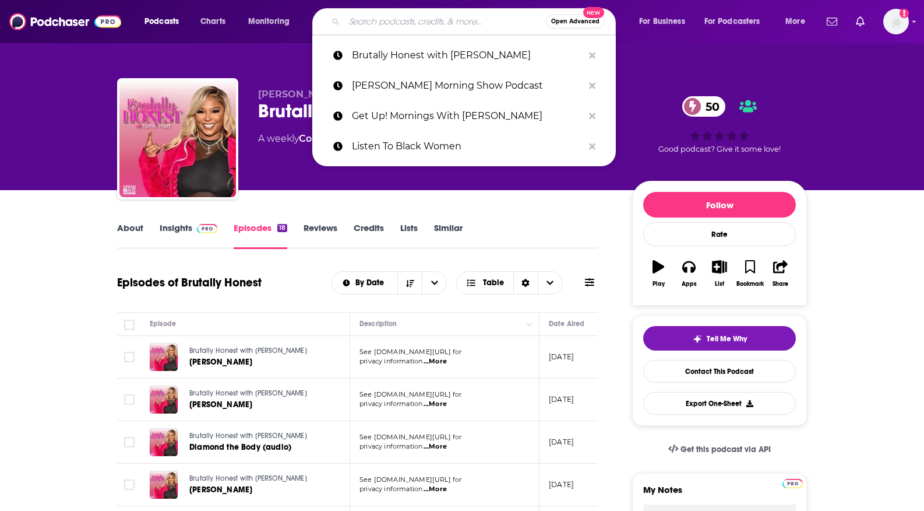
click at [415, 26] on input "Search podcasts, credits, & more..." at bounding box center [445, 21] width 202 height 19
paste input "Glam & Grow"
type input "Glam & Grow"
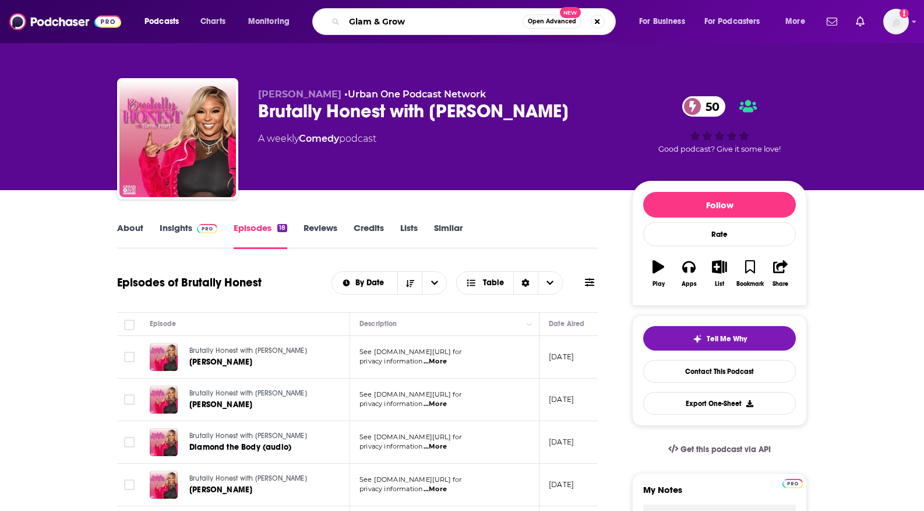
scroll to position [0, 39]
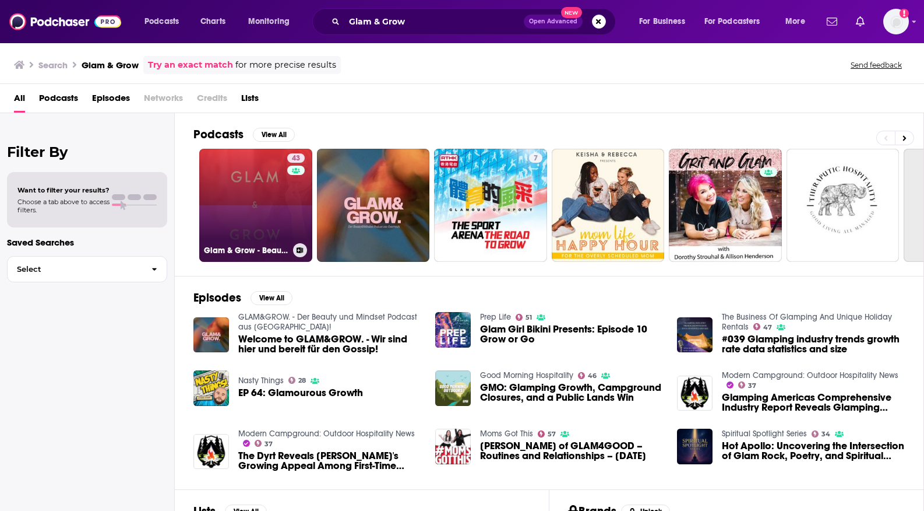
click at [312, 238] on link "43 Glam & Grow - Beauty Business Podcast" at bounding box center [255, 205] width 113 height 113
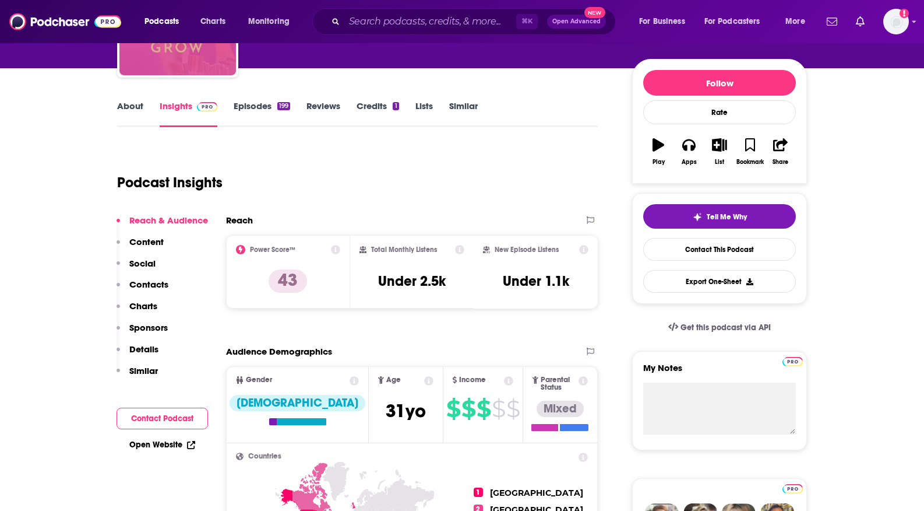
scroll to position [123, 0]
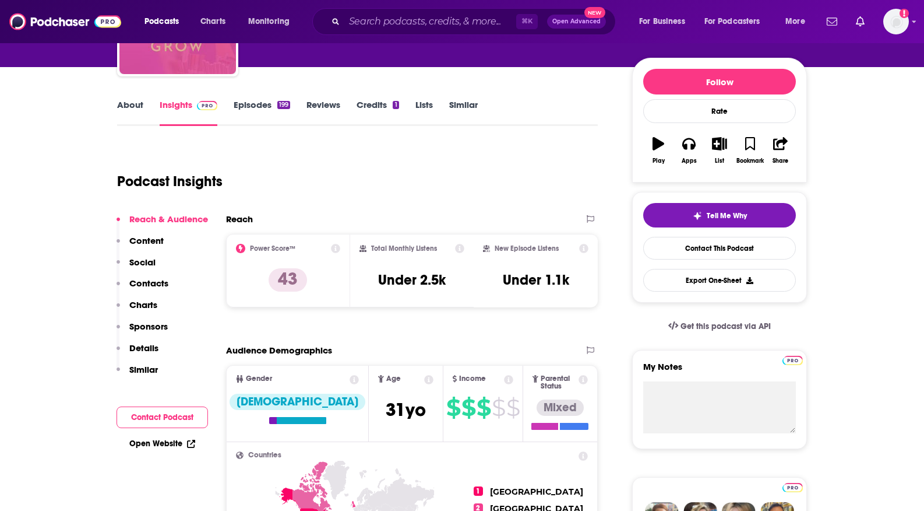
click at [234, 126] on link "Episodes 199" at bounding box center [262, 112] width 57 height 27
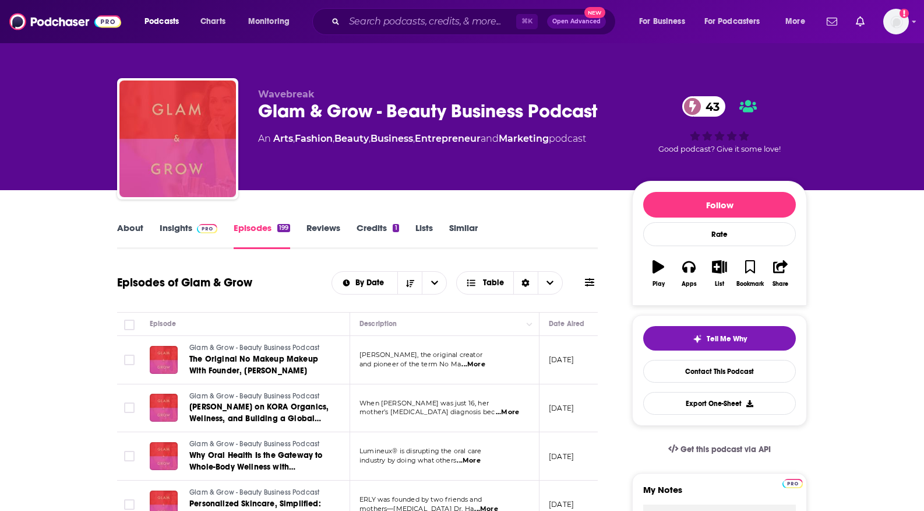
click at [197, 233] on img at bounding box center [207, 228] width 20 height 9
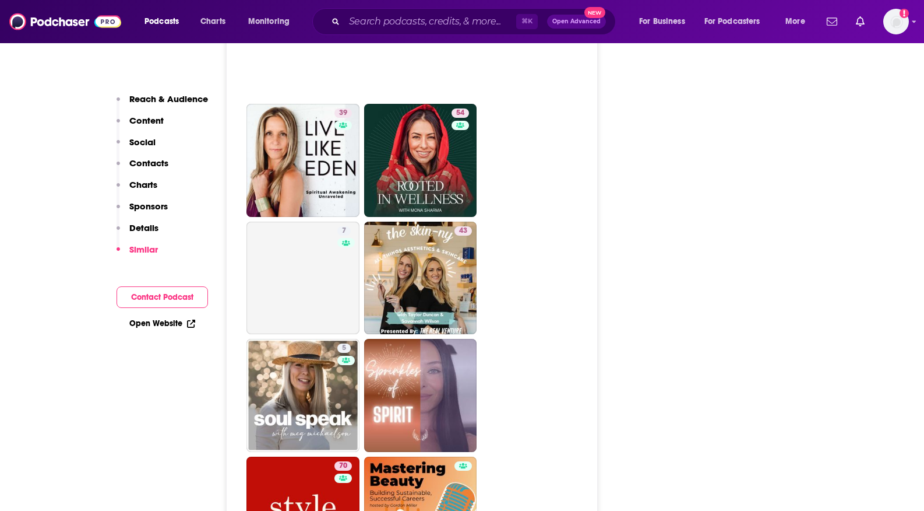
scroll to position [2913, 0]
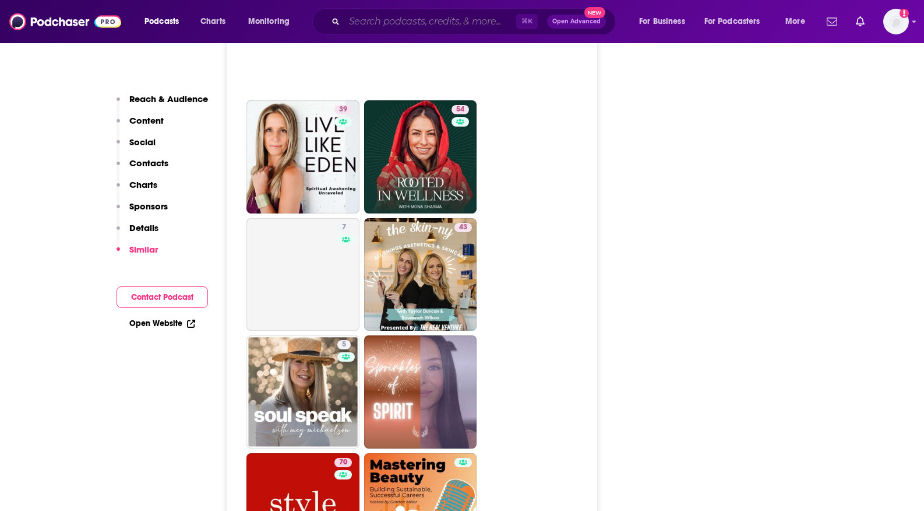
click at [411, 26] on input "Search podcasts, credits, & more..." at bounding box center [430, 21] width 172 height 19
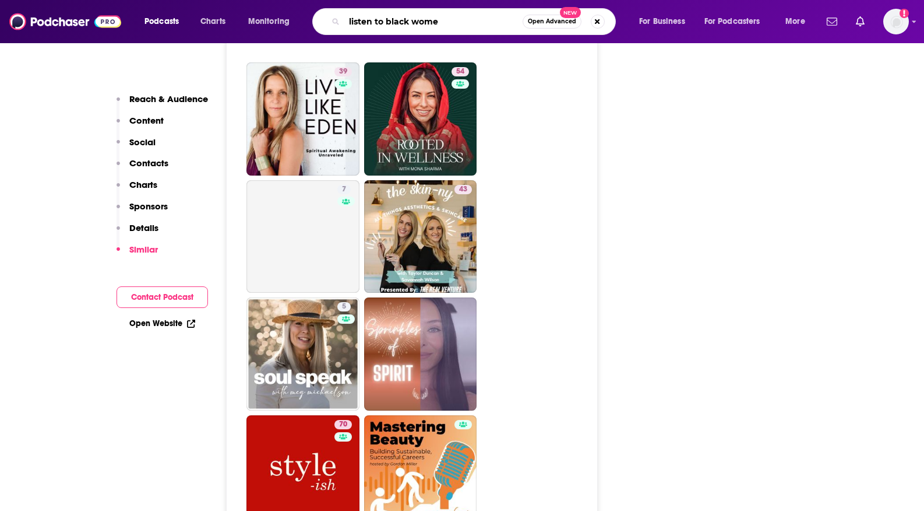
scroll to position [0, 88]
type input "listen to black women"
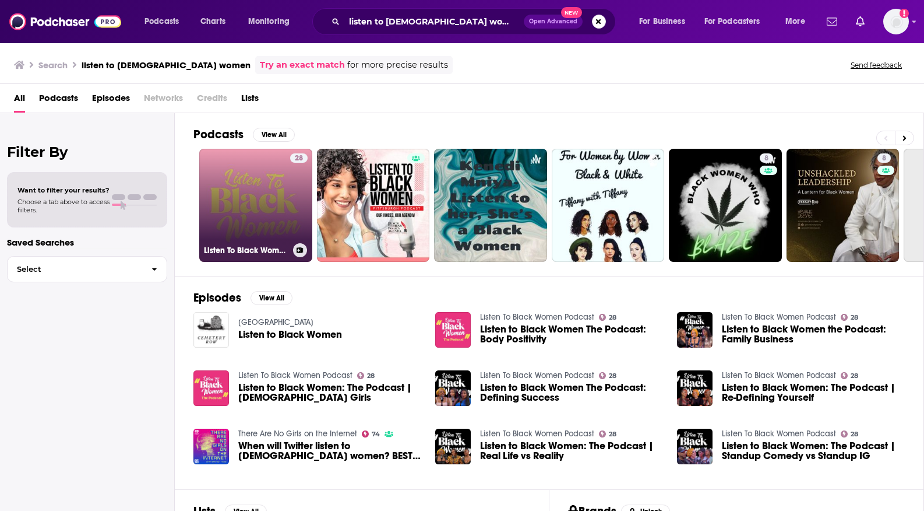
click at [312, 226] on link "28 Listen To Black Women Podcast" at bounding box center [255, 205] width 113 height 113
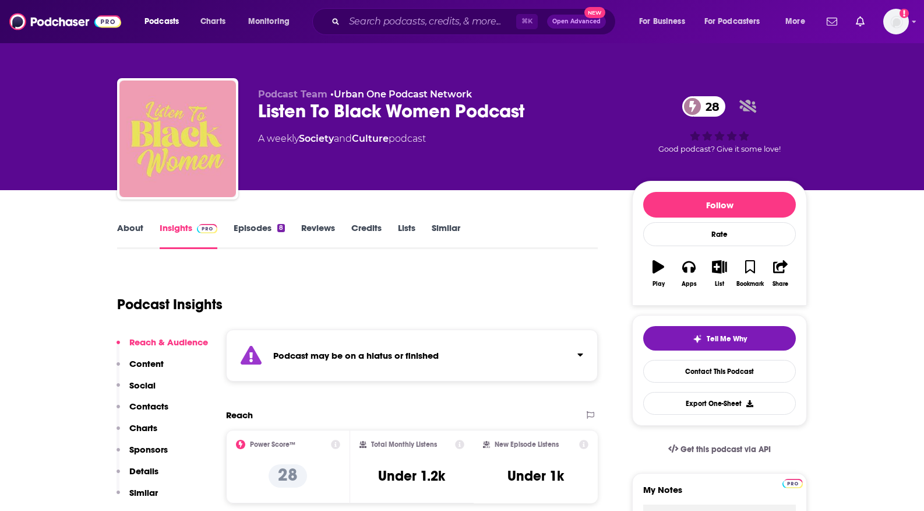
click at [400, 27] on div "⌘ K Open Advanced New" at bounding box center [464, 21] width 304 height 27
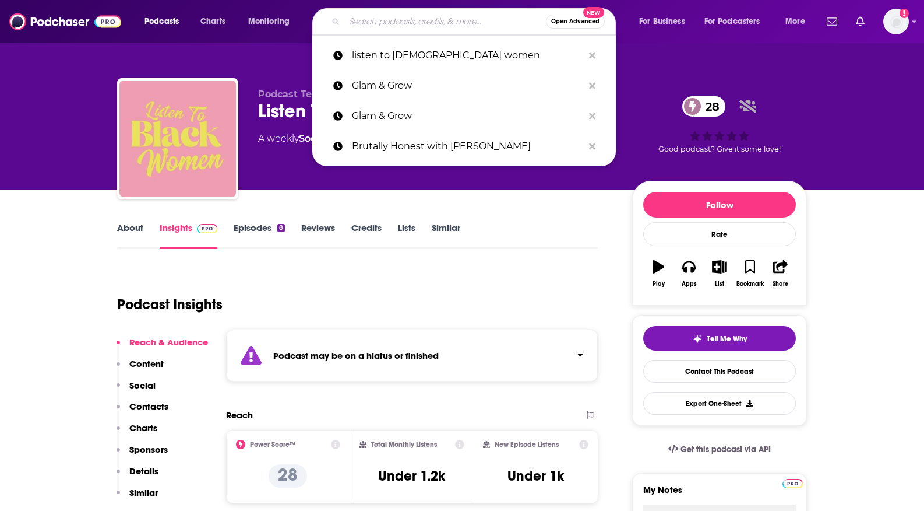
click at [409, 26] on input "Search podcasts, credits, & more..." at bounding box center [445, 21] width 202 height 19
paste input "WNTTLK (We Need To Talk)"
type input "WNTTLK (We Need To Talk)"
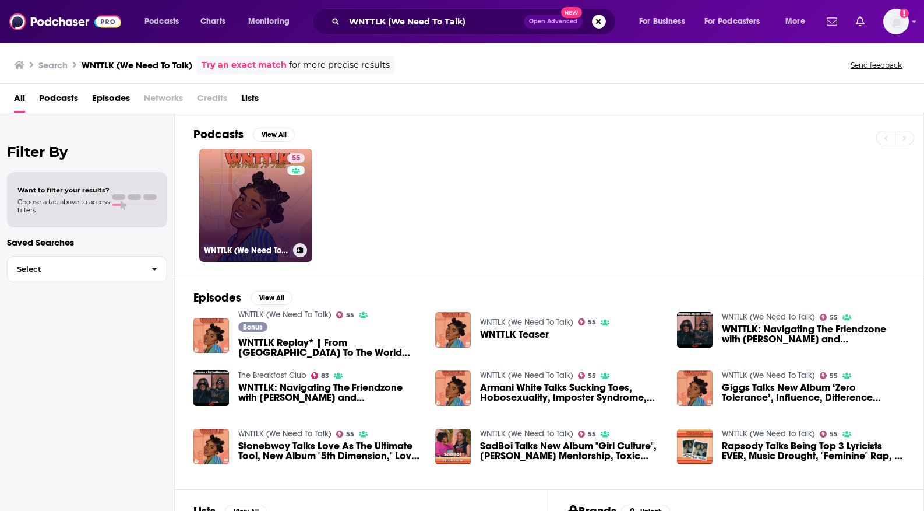
click at [280, 232] on link "55 WNTTLK (We Need To Talk)" at bounding box center [255, 205] width 113 height 113
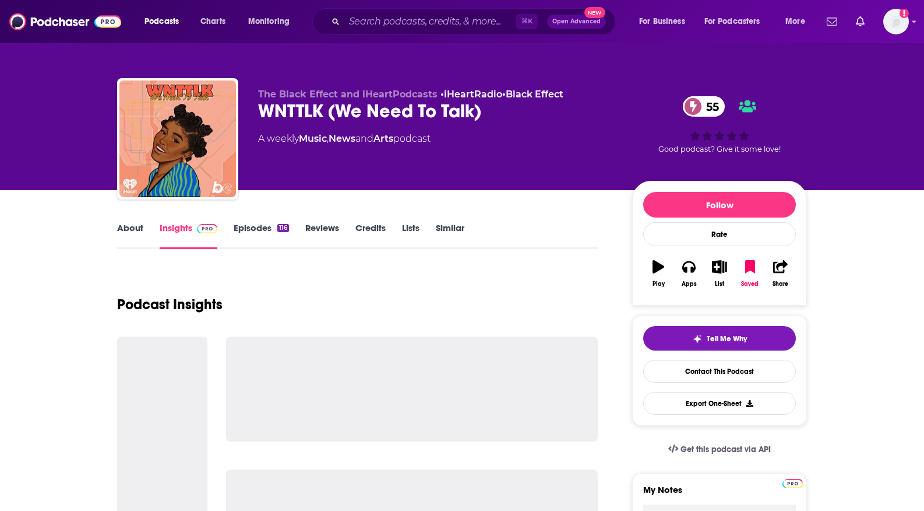
click at [234, 249] on link "Episodes 116" at bounding box center [261, 235] width 55 height 27
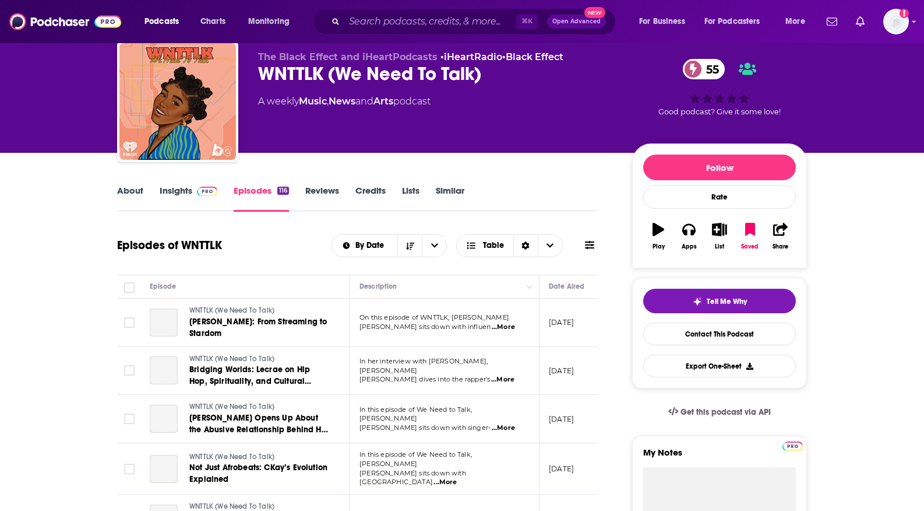
scroll to position [48, 0]
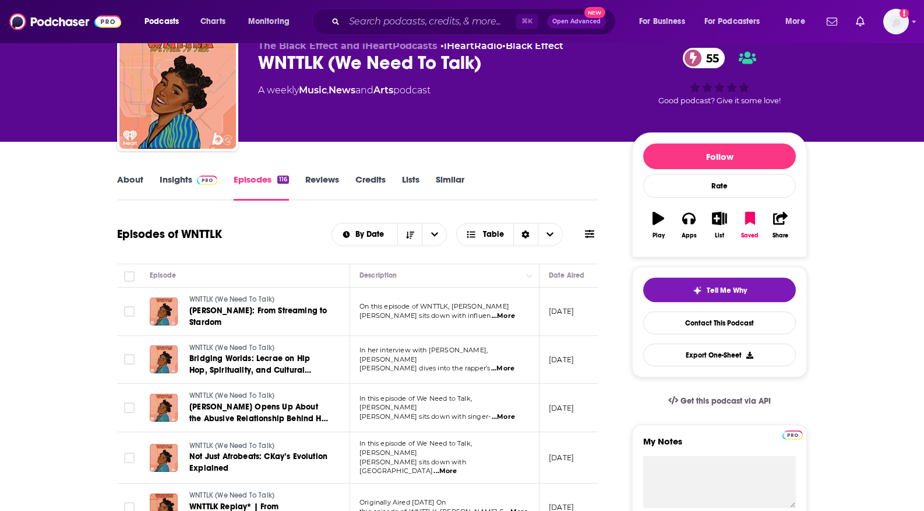
click at [160, 200] on link "Insights" at bounding box center [189, 187] width 58 height 27
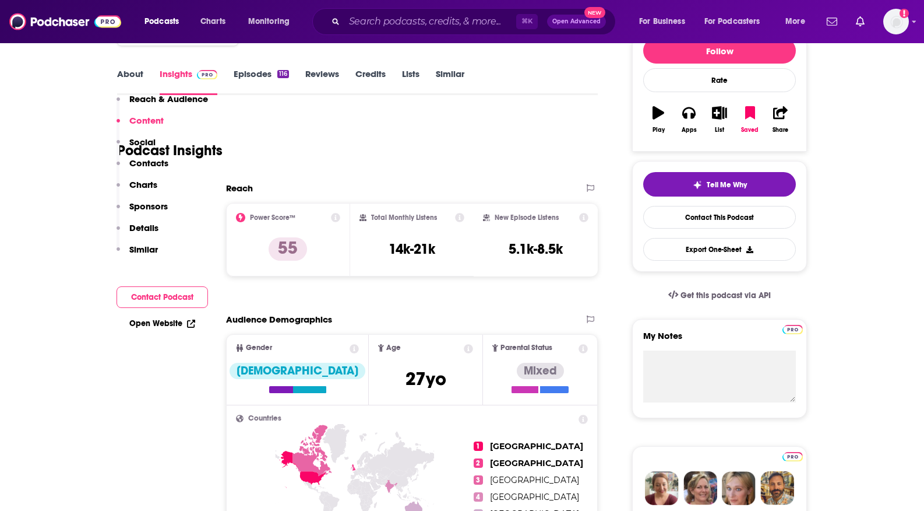
scroll to position [19, 0]
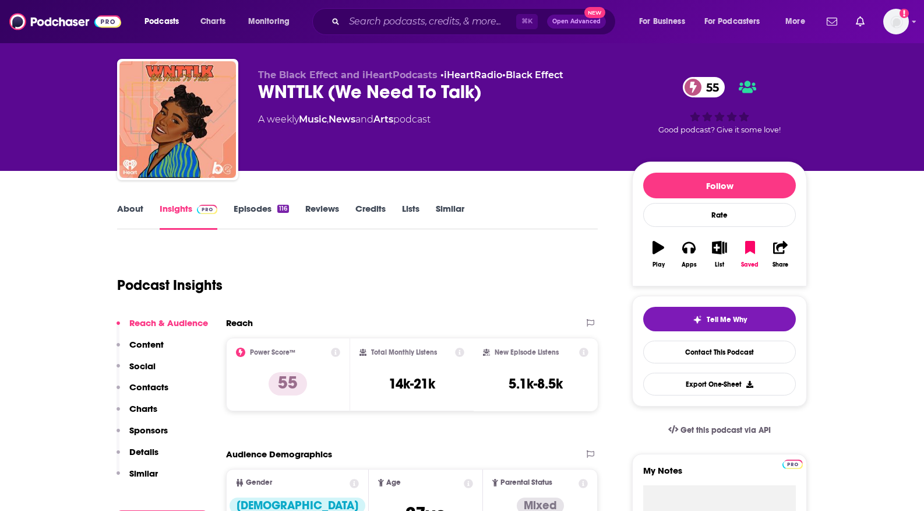
click at [444, 308] on div "Podcast Insights" at bounding box center [352, 277] width 471 height 59
click at [117, 230] on link "About" at bounding box center [130, 216] width 26 height 27
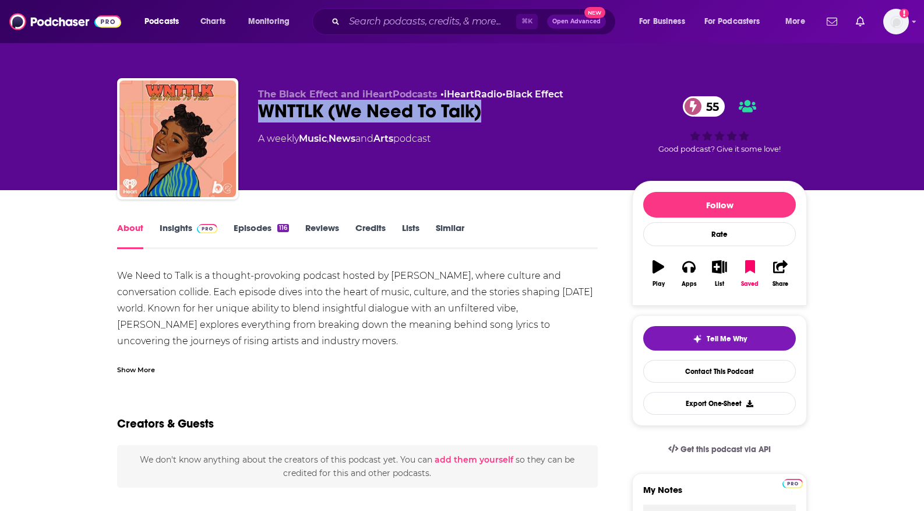
drag, startPoint x: 219, startPoint y: 131, endPoint x: 497, endPoint y: 136, distance: 278.6
click at [497, 122] on div "WNTTLK (We Need To Talk) 55" at bounding box center [436, 111] width 356 height 23
copy h1 "WNTTLK (We Need To Talk)"
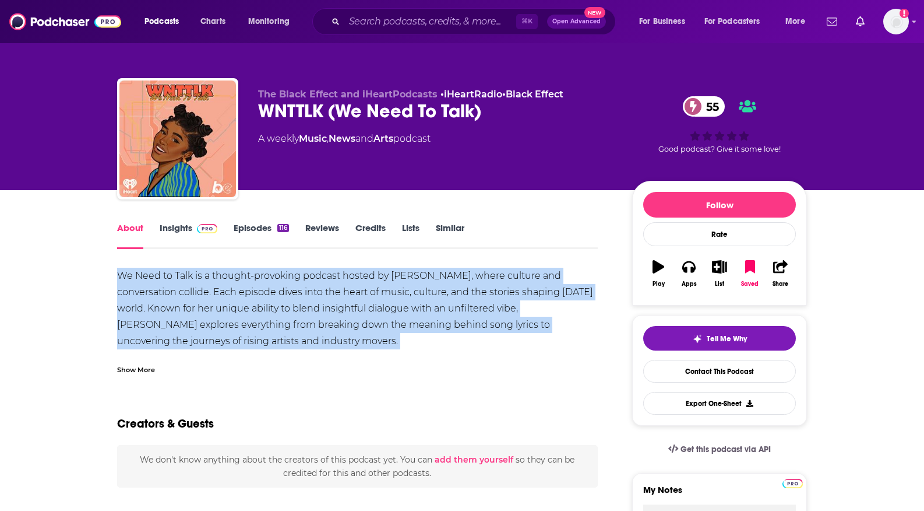
drag, startPoint x: 37, startPoint y: 323, endPoint x: 38, endPoint y: 389, distance: 65.3
click at [117, 389] on div "We Need to Talk is a thought-provoking podcast hosted by Nyla Symone, where cul…" at bounding box center [357, 341] width 481 height 147
copy div "We Need to Talk is a thought-provoking podcast hosted by Nyla Symone, where cul…"
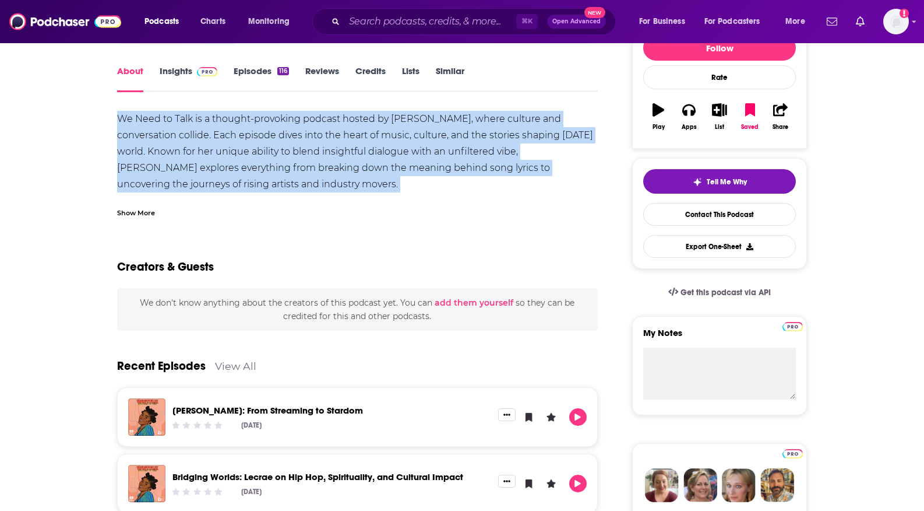
scroll to position [159, 0]
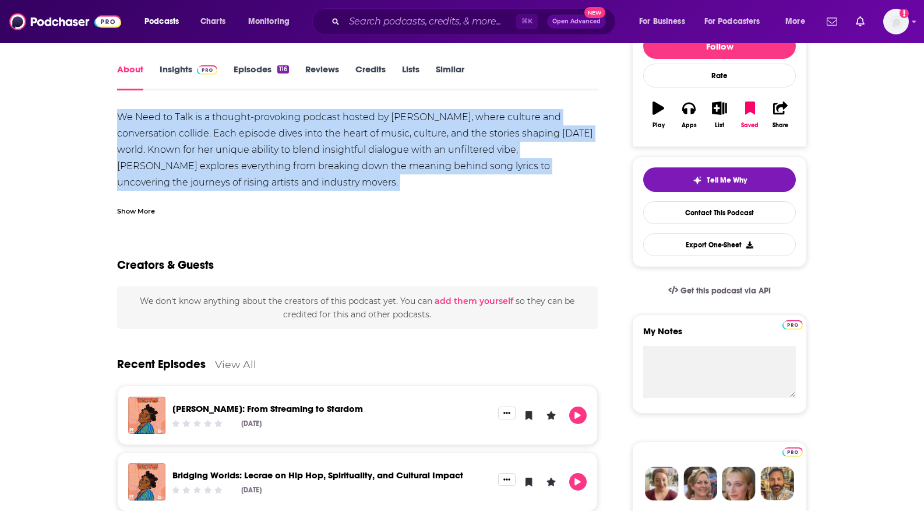
click at [160, 90] on link "Insights" at bounding box center [189, 77] width 58 height 27
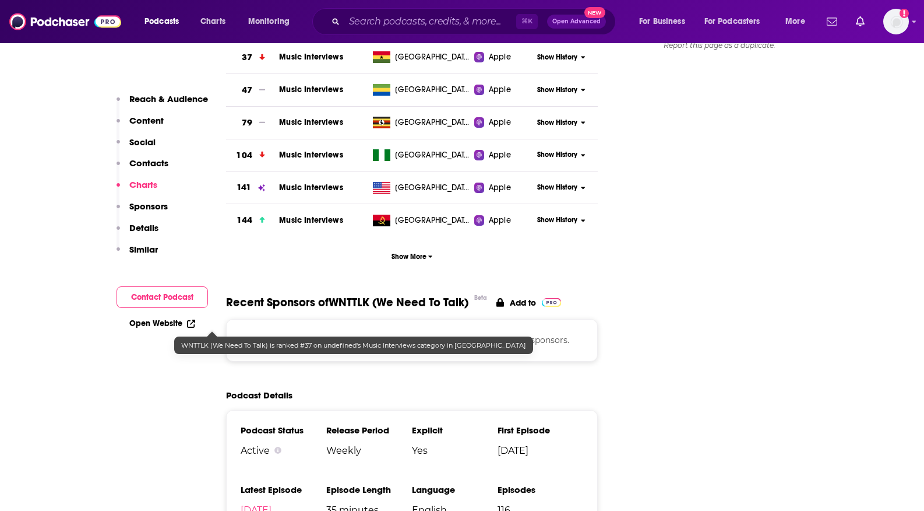
scroll to position [1107, 0]
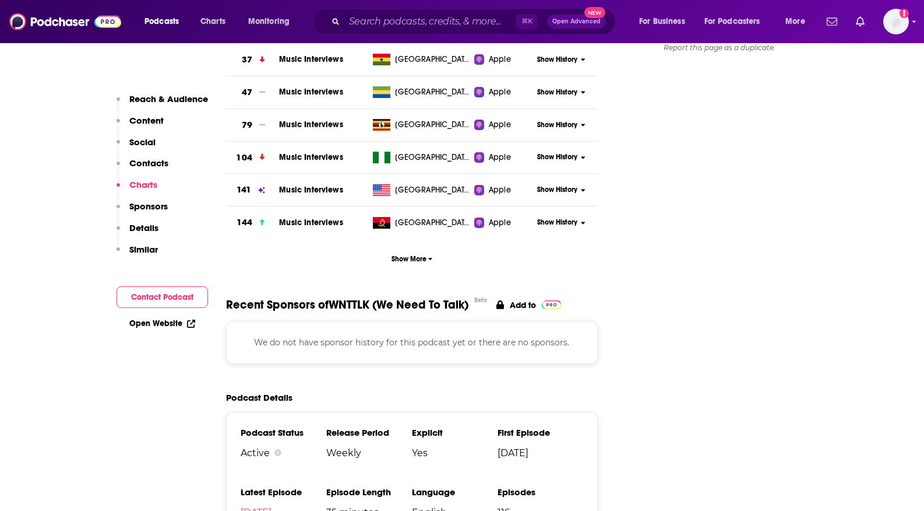
drag, startPoint x: 361, startPoint y: 116, endPoint x: 484, endPoint y: 116, distance: 123.0
copy p "contact@nylasymone.com"
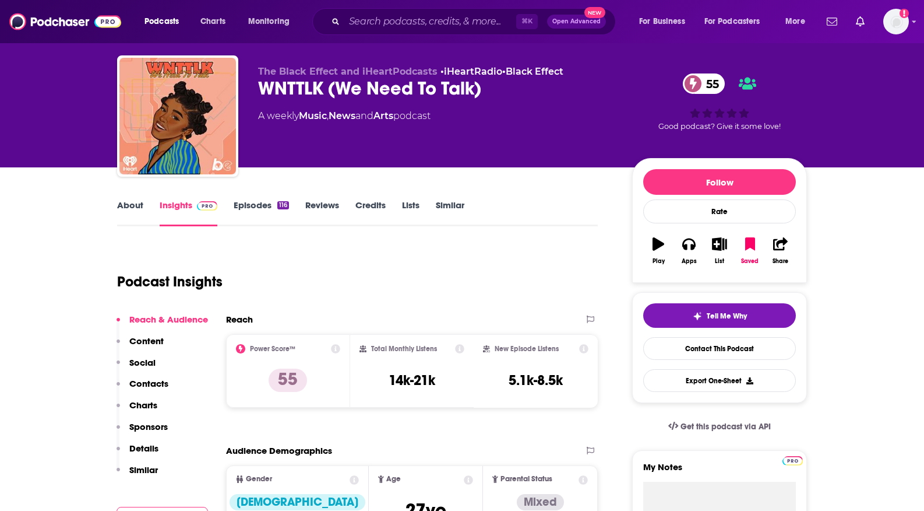
scroll to position [27, 0]
